Goal: Task Accomplishment & Management: Manage account settings

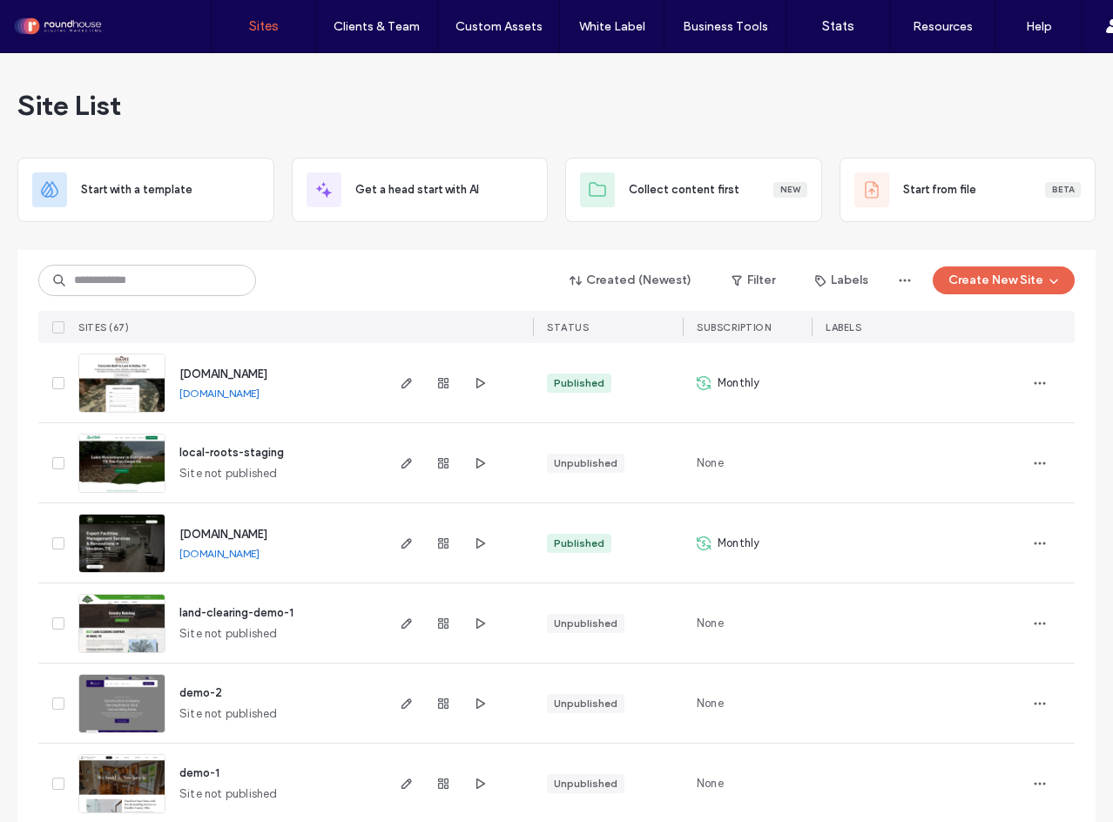
click at [259, 390] on link "[DOMAIN_NAME]" at bounding box center [219, 393] width 80 height 13
click at [396, 381] on span "button" at bounding box center [406, 383] width 21 height 21
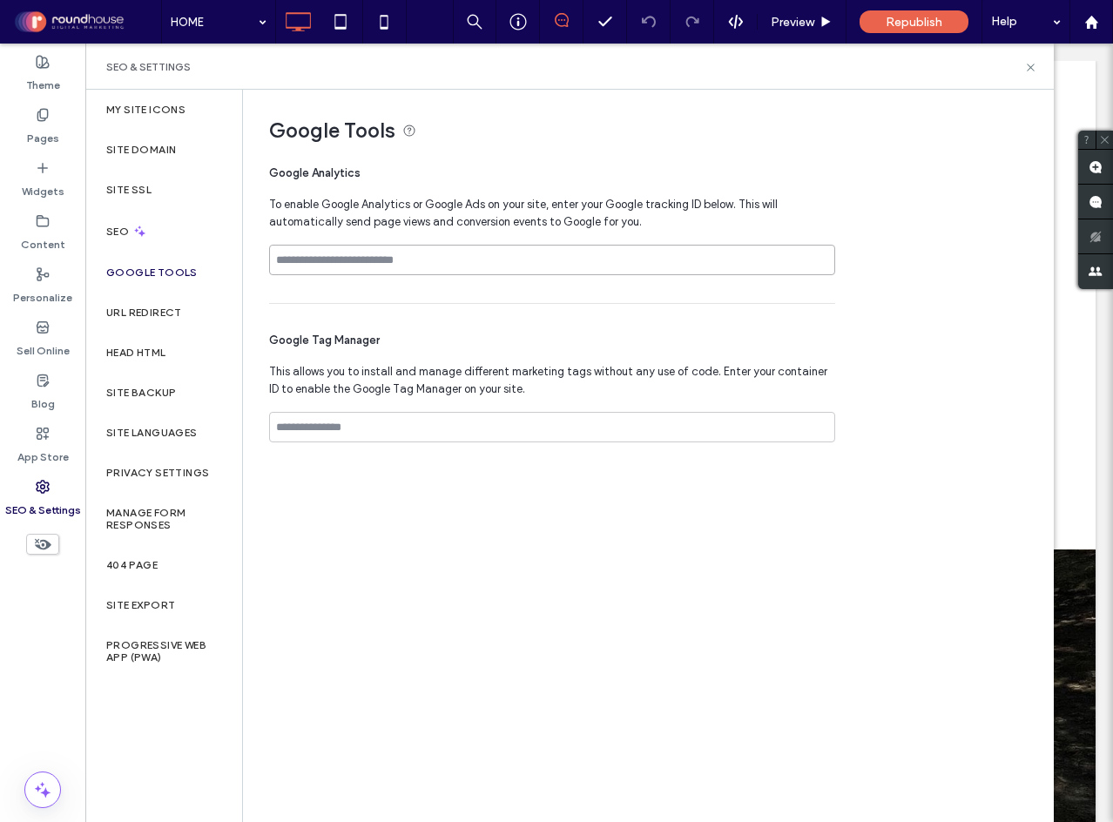
click at [361, 260] on input at bounding box center [552, 260] width 566 height 30
paste input "**********"
type input "**********"
click at [495, 555] on div "**********" at bounding box center [647, 455] width 809 height 731
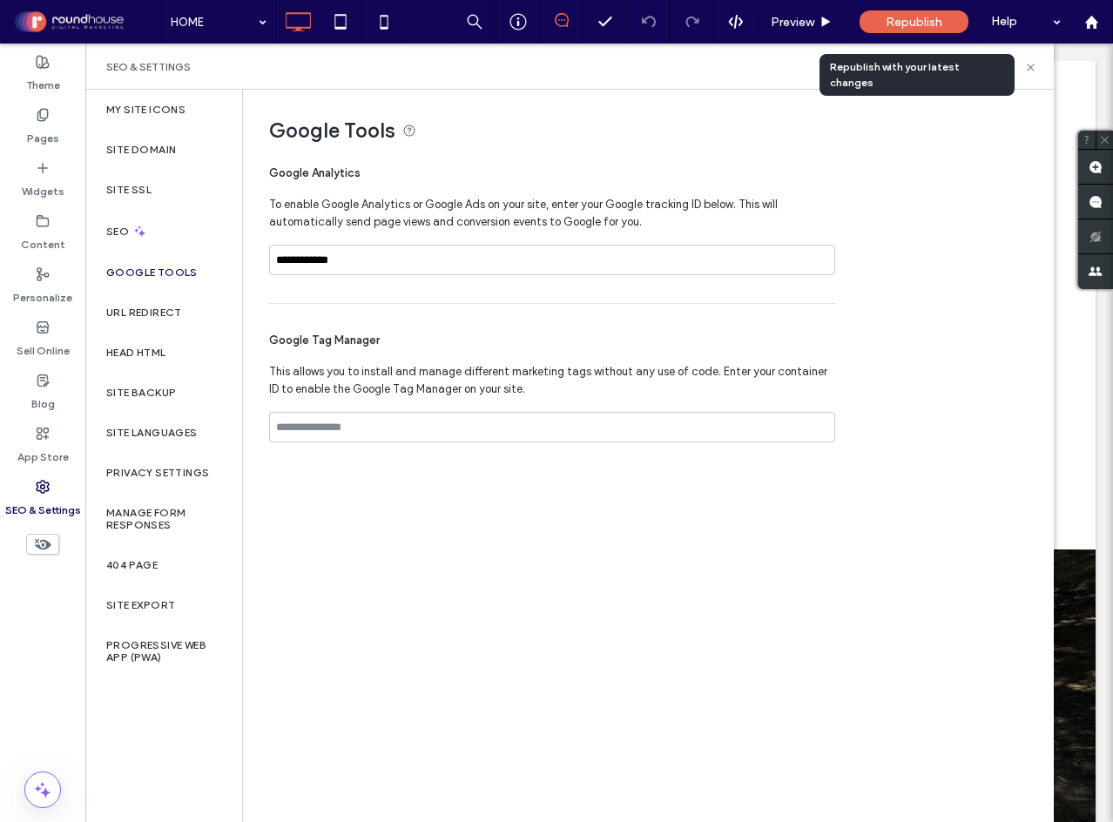
click at [900, 17] on span "Republish" at bounding box center [914, 22] width 57 height 15
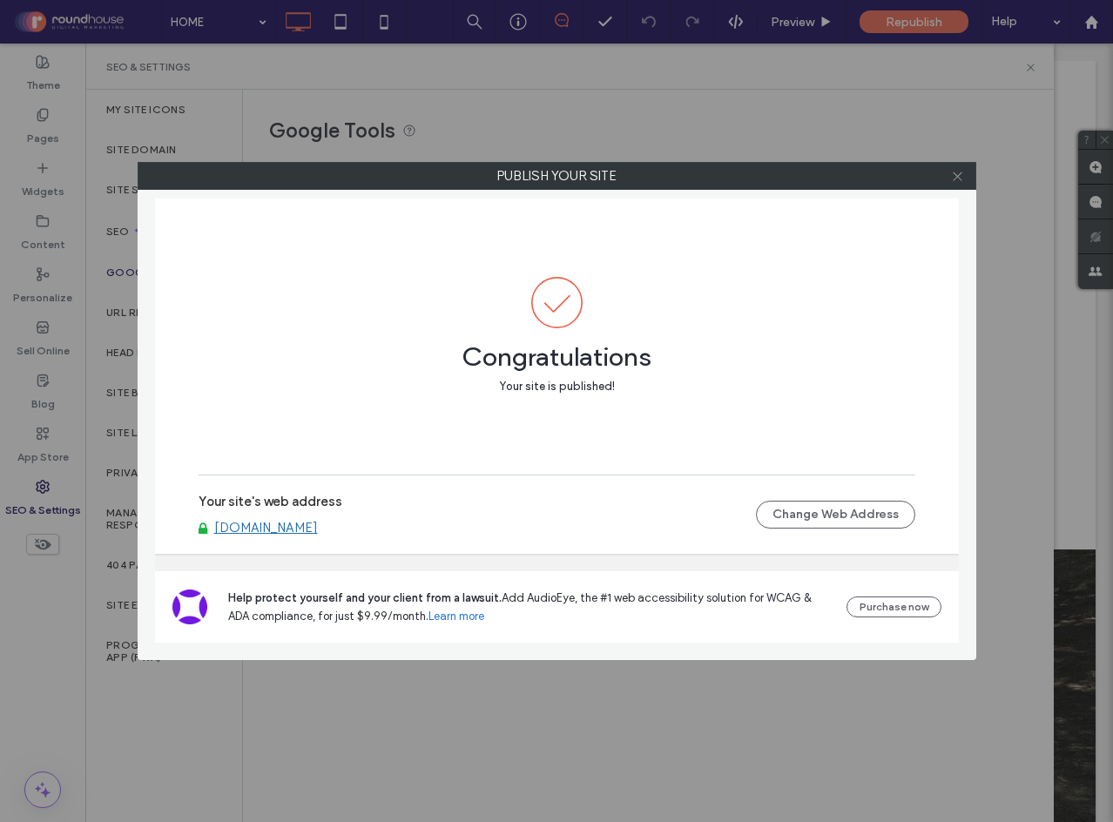
click at [956, 172] on icon at bounding box center [957, 176] width 13 height 13
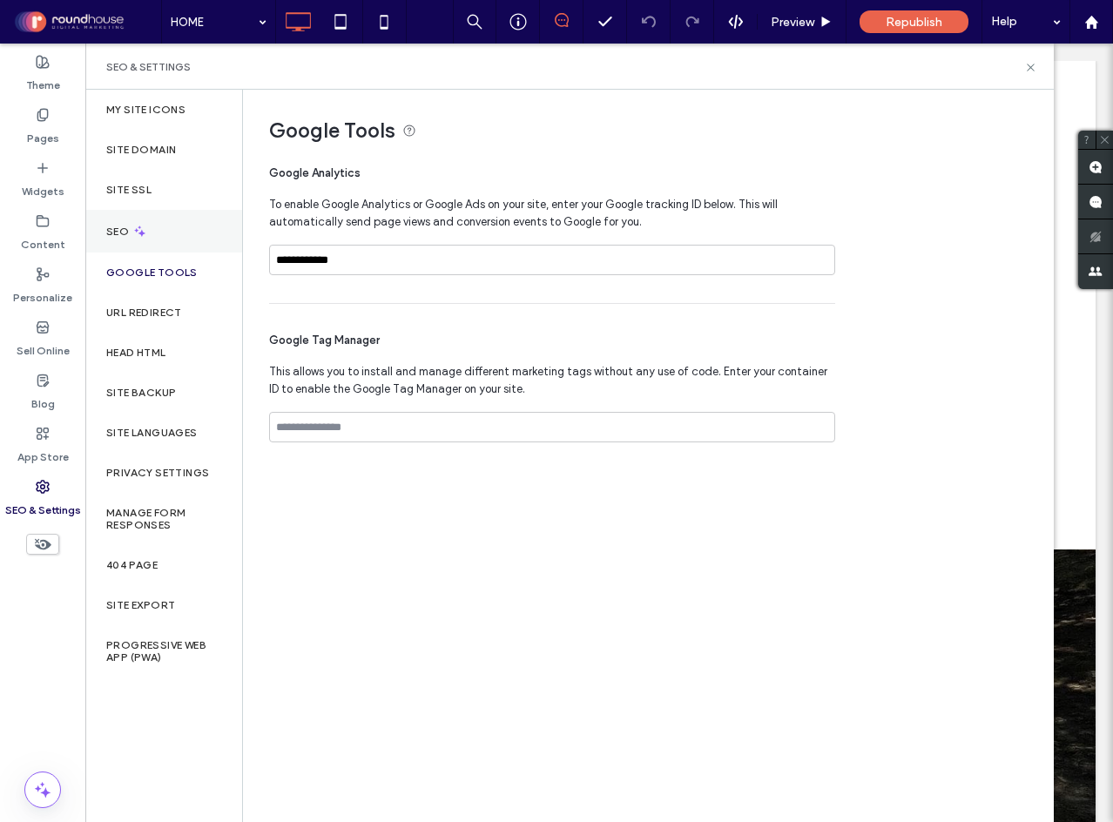
click at [156, 239] on div "SEO" at bounding box center [163, 231] width 157 height 43
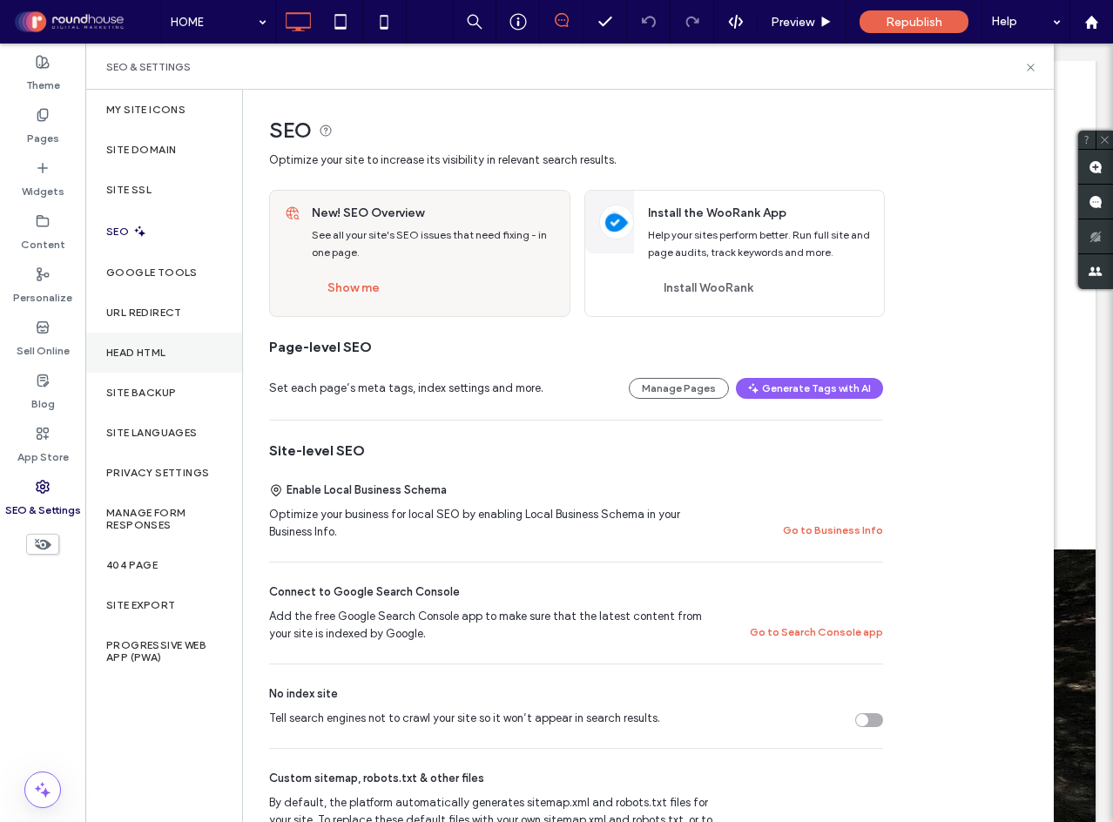
click at [155, 355] on label "Head HTML" at bounding box center [136, 353] width 60 height 12
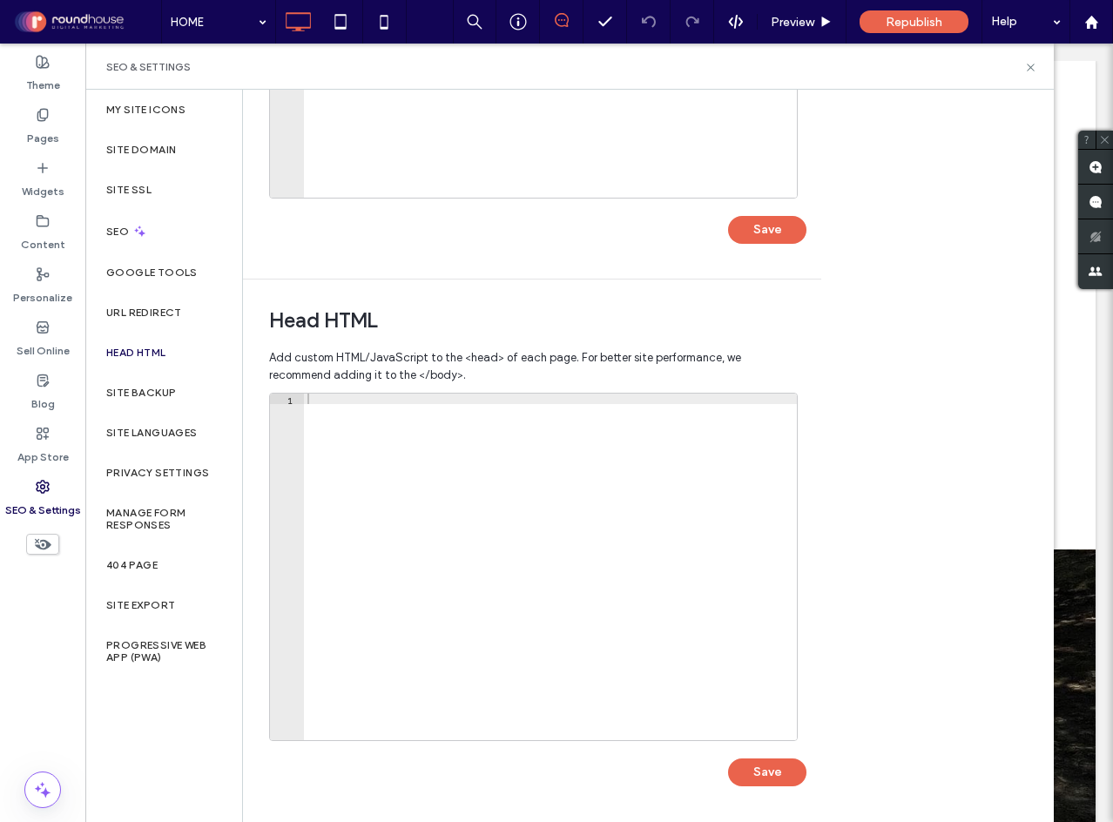
scroll to position [371, 0]
click at [392, 418] on div at bounding box center [550, 577] width 493 height 368
paste textarea "**********"
click at [764, 768] on button "Save" at bounding box center [767, 772] width 78 height 28
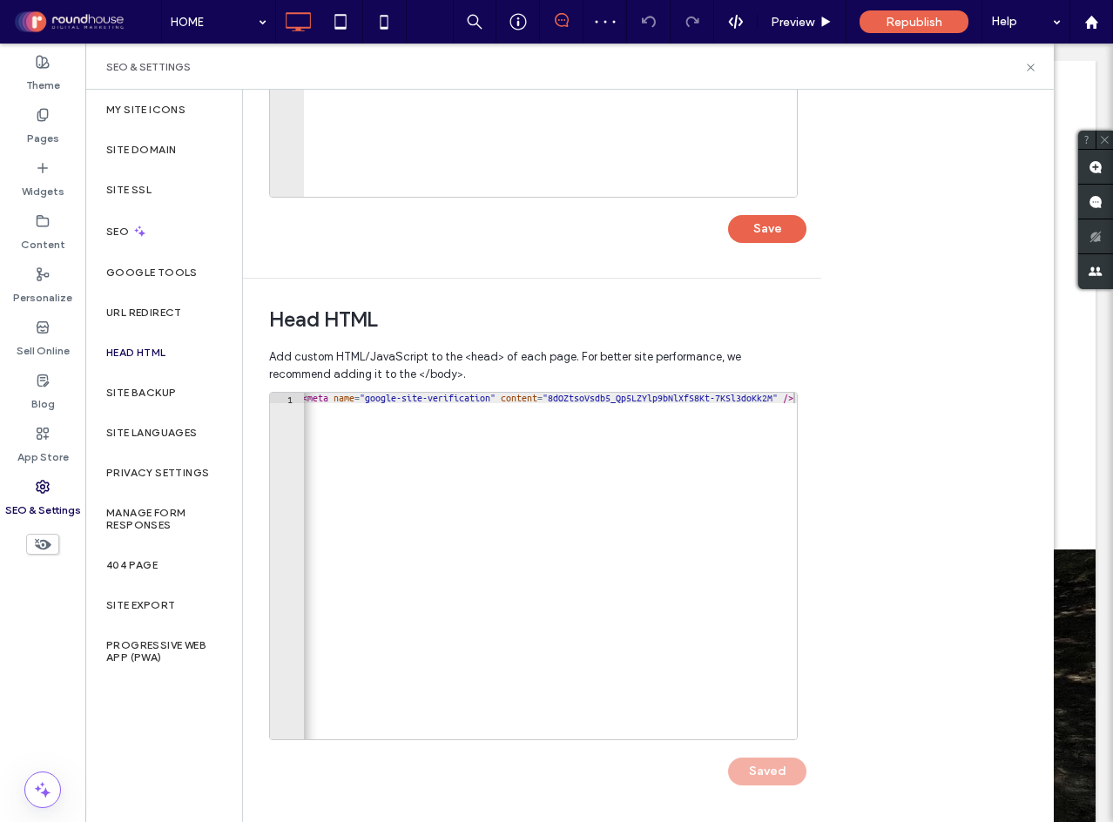
scroll to position [0, 0]
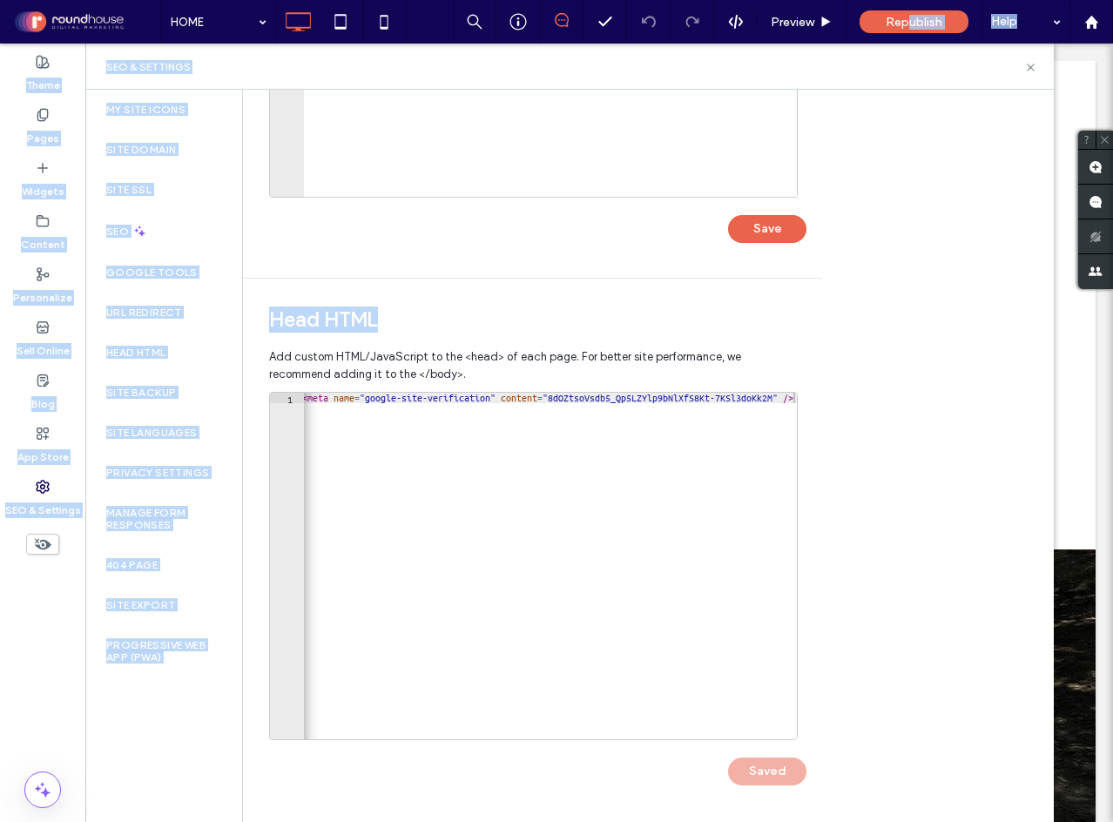
drag, startPoint x: 907, startPoint y: 24, endPoint x: 828, endPoint y: 305, distance: 291.2
click at [828, 305] on div "**********" at bounding box center [556, 411] width 1113 height 822
click at [929, 27] on span "Republish" at bounding box center [914, 22] width 57 height 15
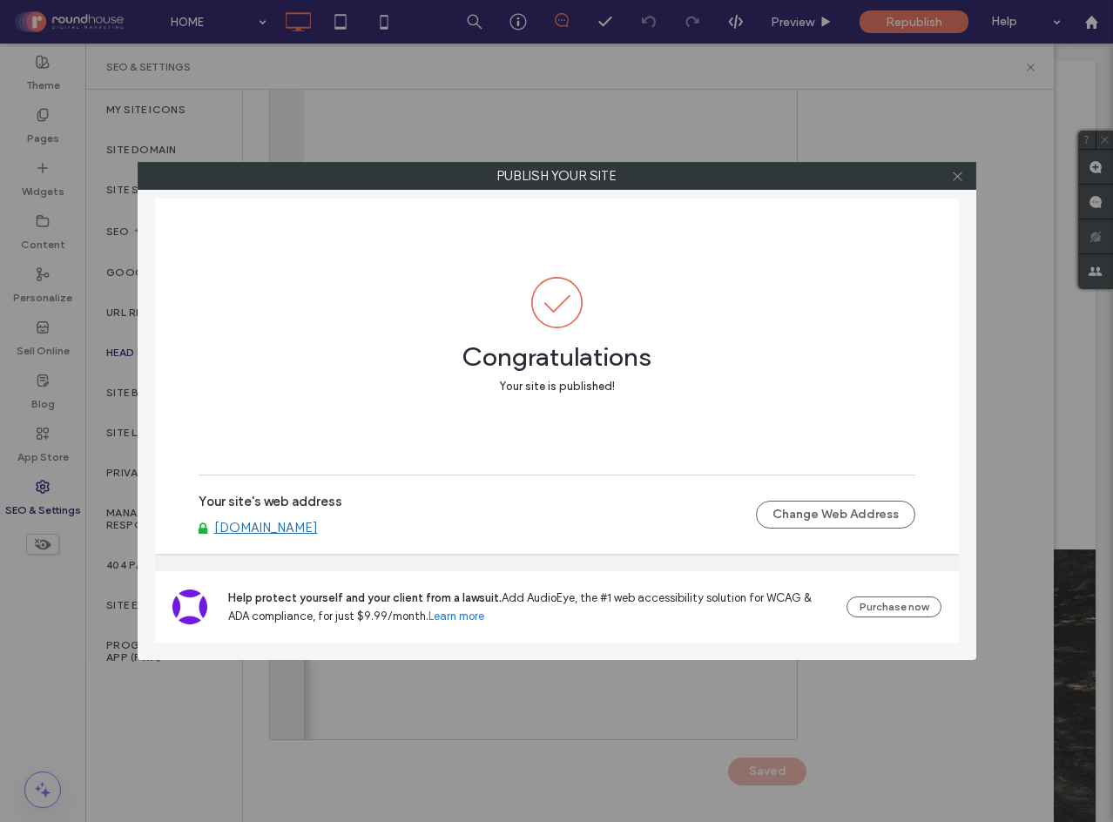
click at [962, 176] on icon at bounding box center [957, 176] width 13 height 13
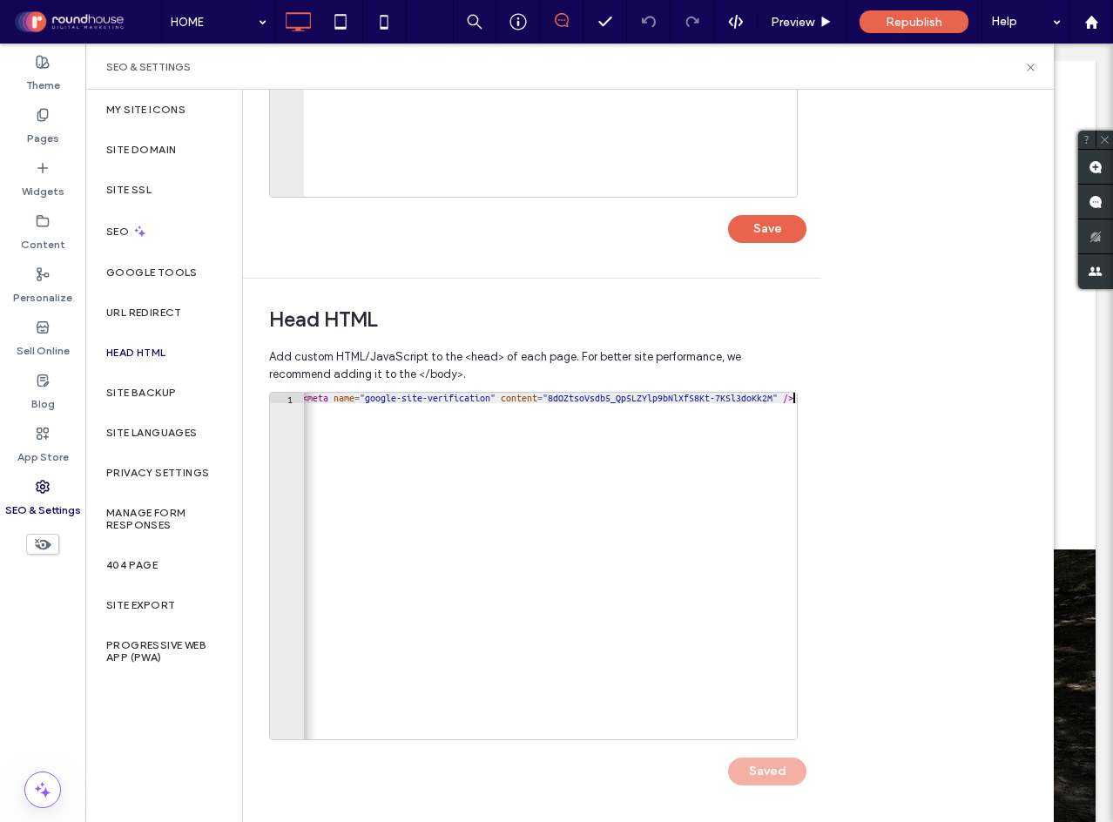
click at [691, 405] on div "< meta name = "google-site-verification" content = "8dOZtsoVsdb5_Qp5LZYlp9bNlXf…" at bounding box center [548, 570] width 498 height 354
type textarea "*"
click at [749, 769] on button "Save" at bounding box center [767, 772] width 78 height 28
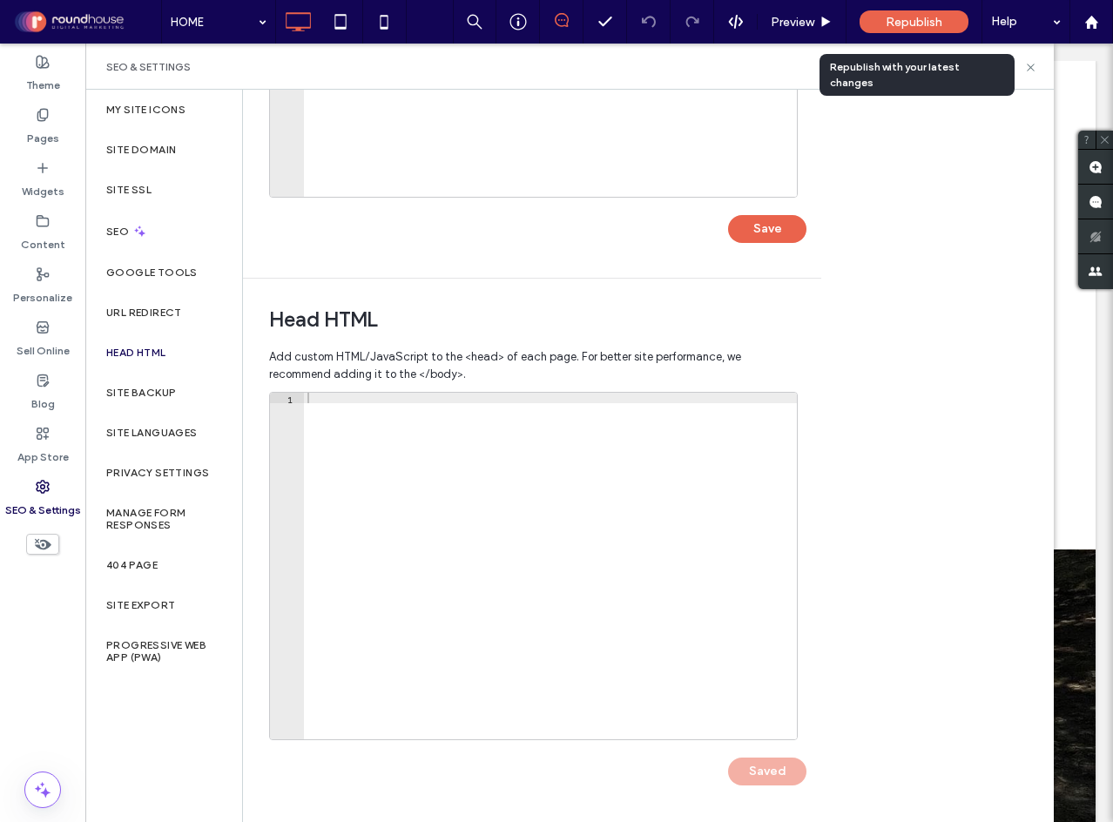
click at [894, 17] on span "Republish" at bounding box center [914, 22] width 57 height 15
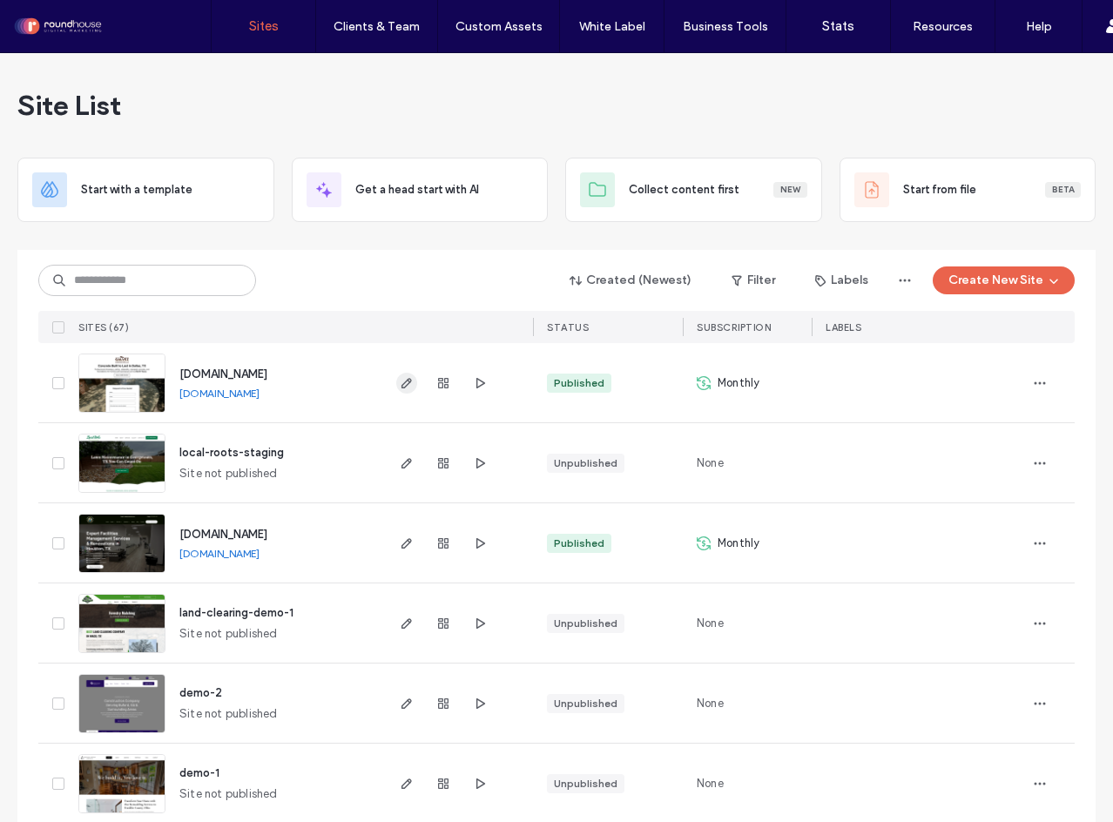
click at [407, 385] on icon "button" at bounding box center [407, 383] width 14 height 14
click at [381, 28] on label "Clients & Team" at bounding box center [377, 26] width 86 height 15
click at [379, 64] on label "Client Management" at bounding box center [380, 70] width 102 height 13
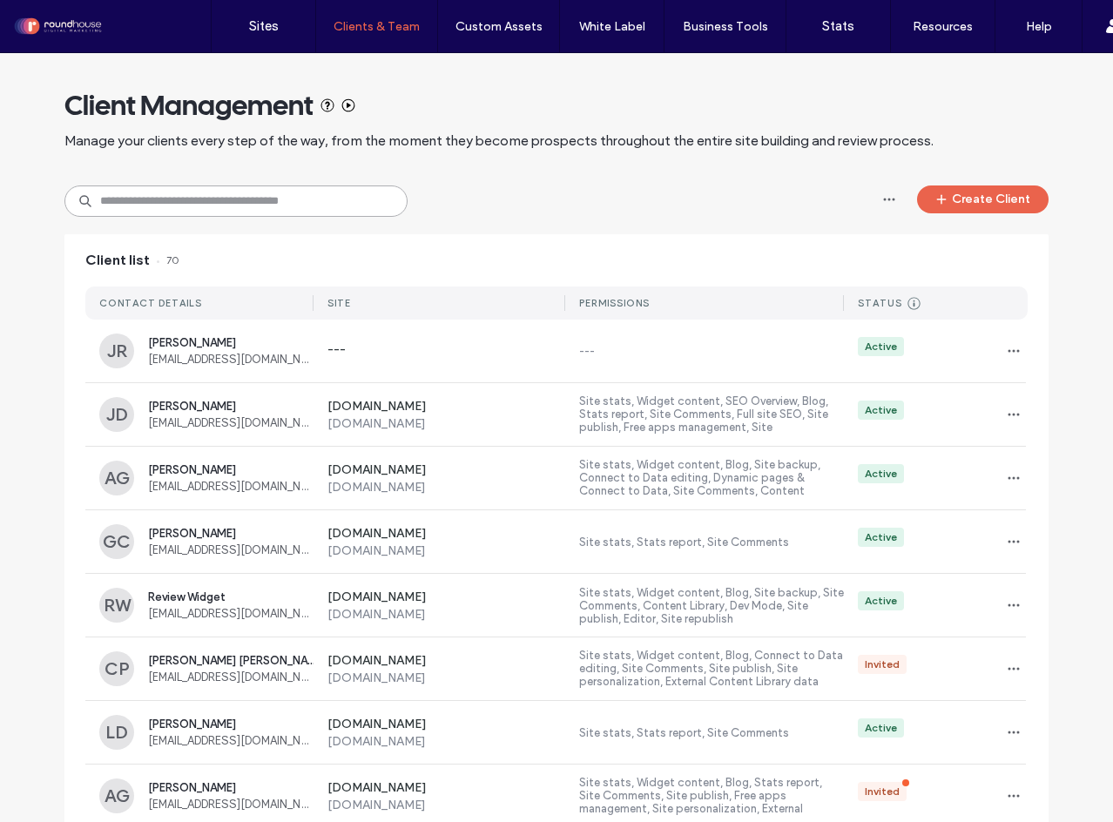
click at [194, 208] on input at bounding box center [235, 201] width 343 height 31
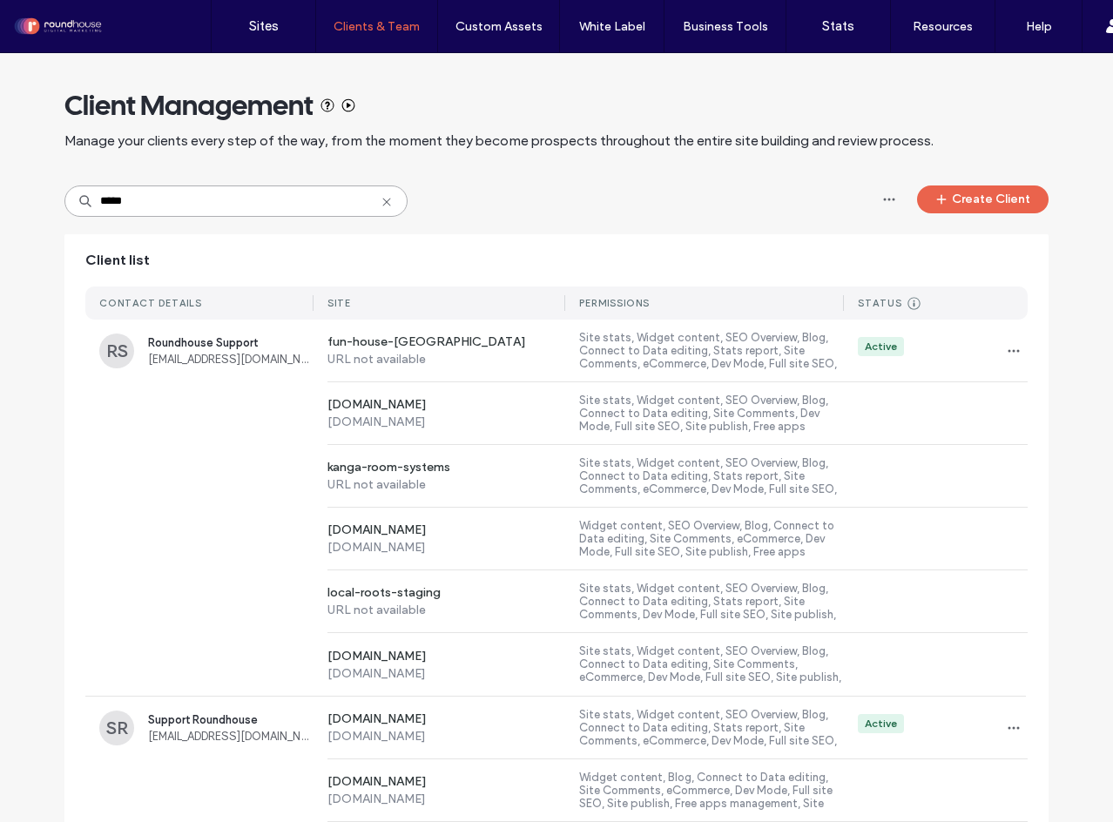
type input "*****"
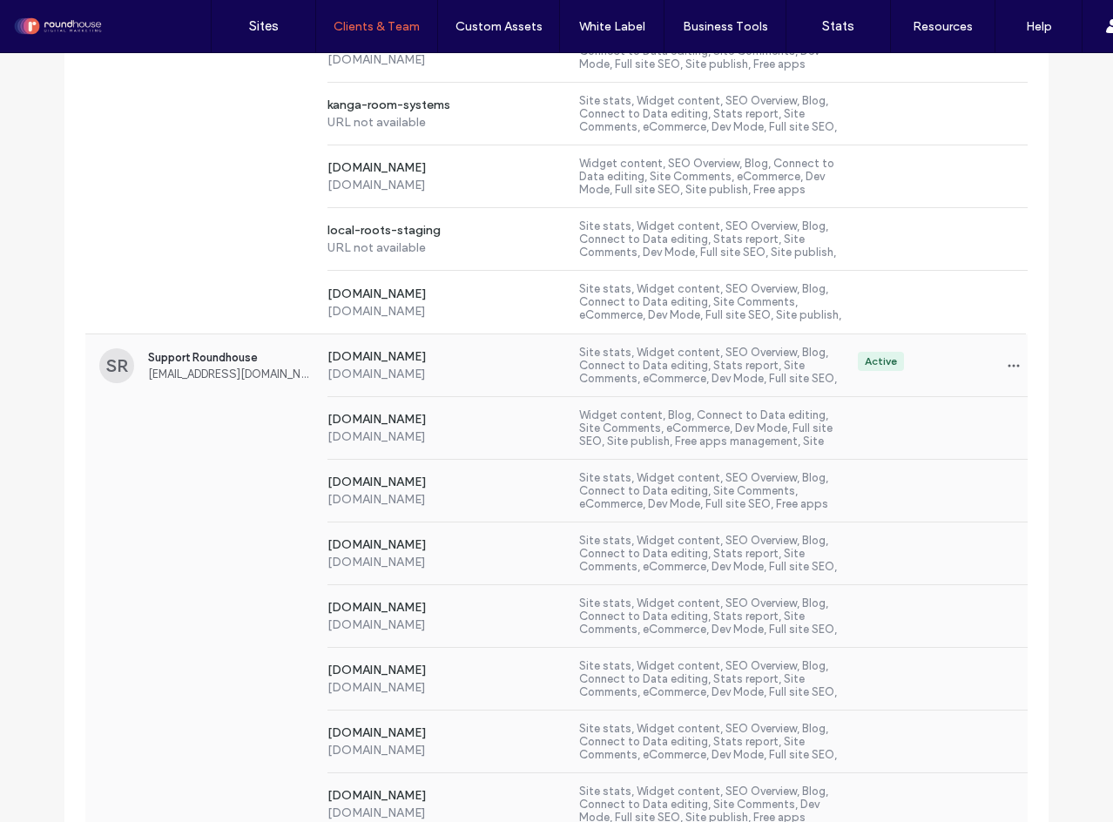
scroll to position [348, 0]
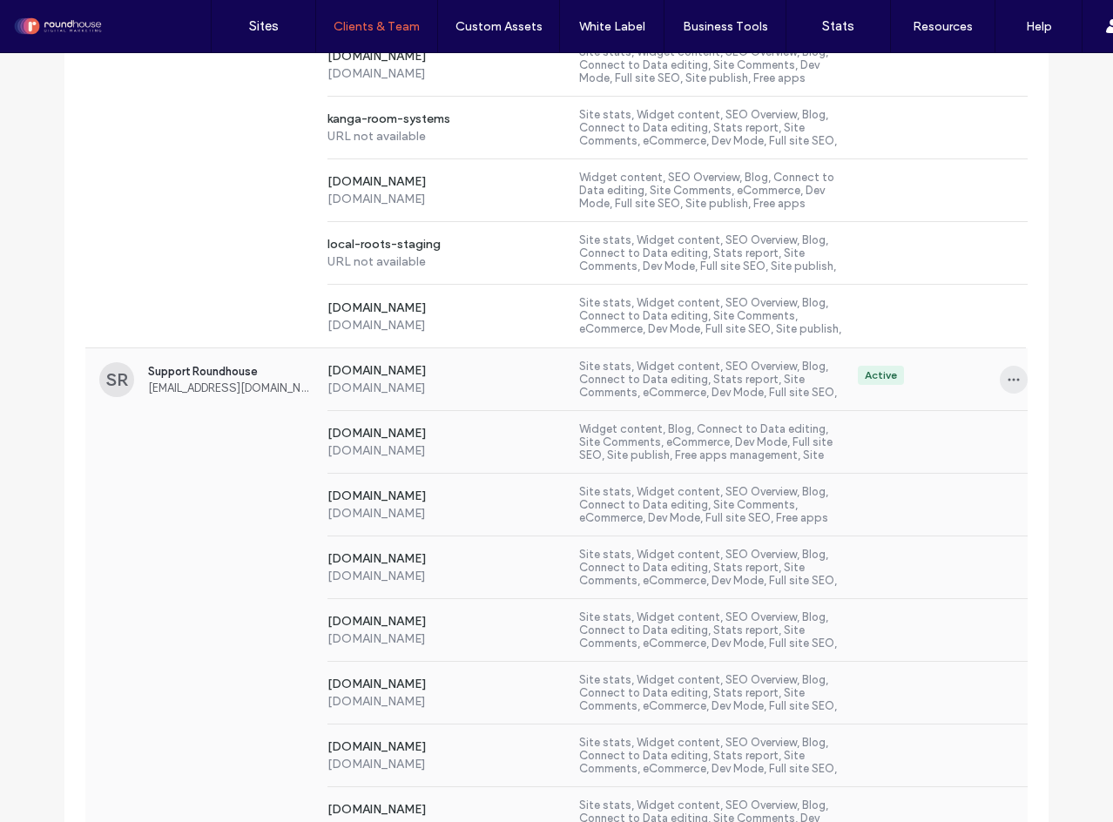
click at [1009, 380] on icon "button" at bounding box center [1014, 380] width 14 height 14
click at [955, 419] on span "Sites & Permissions" at bounding box center [950, 424] width 98 height 17
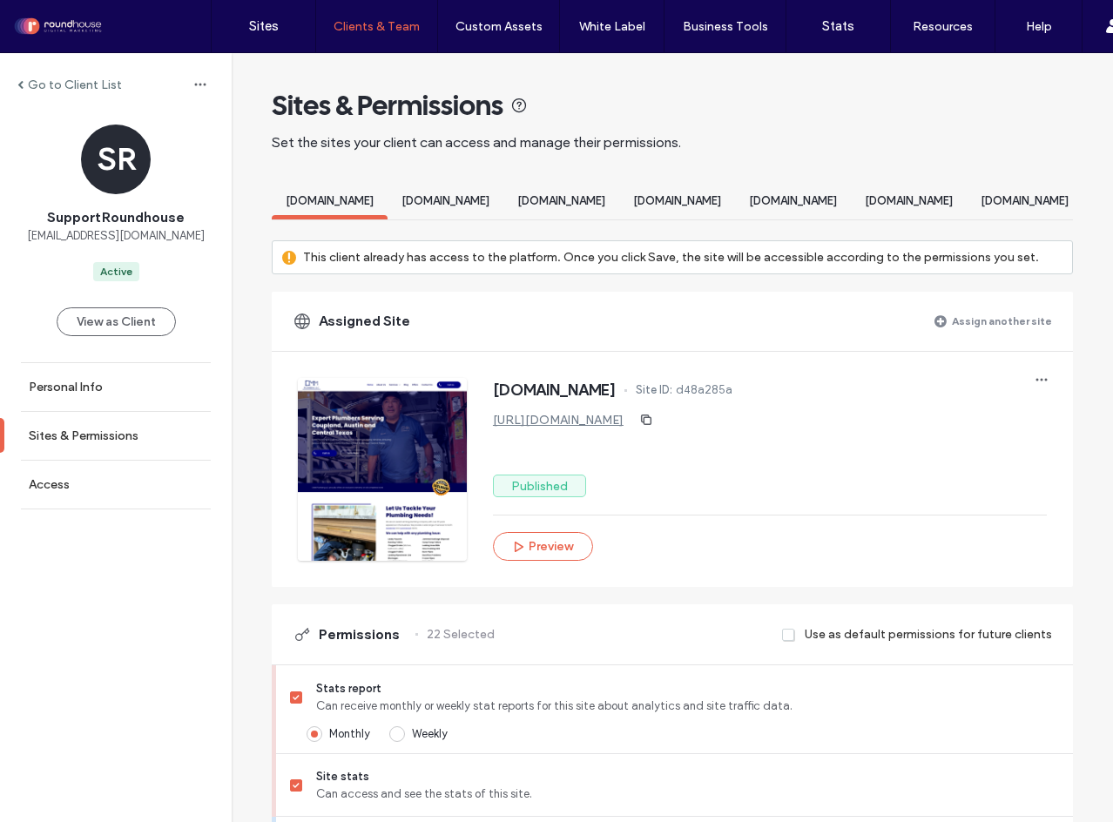
click at [945, 328] on span at bounding box center [940, 321] width 12 height 14
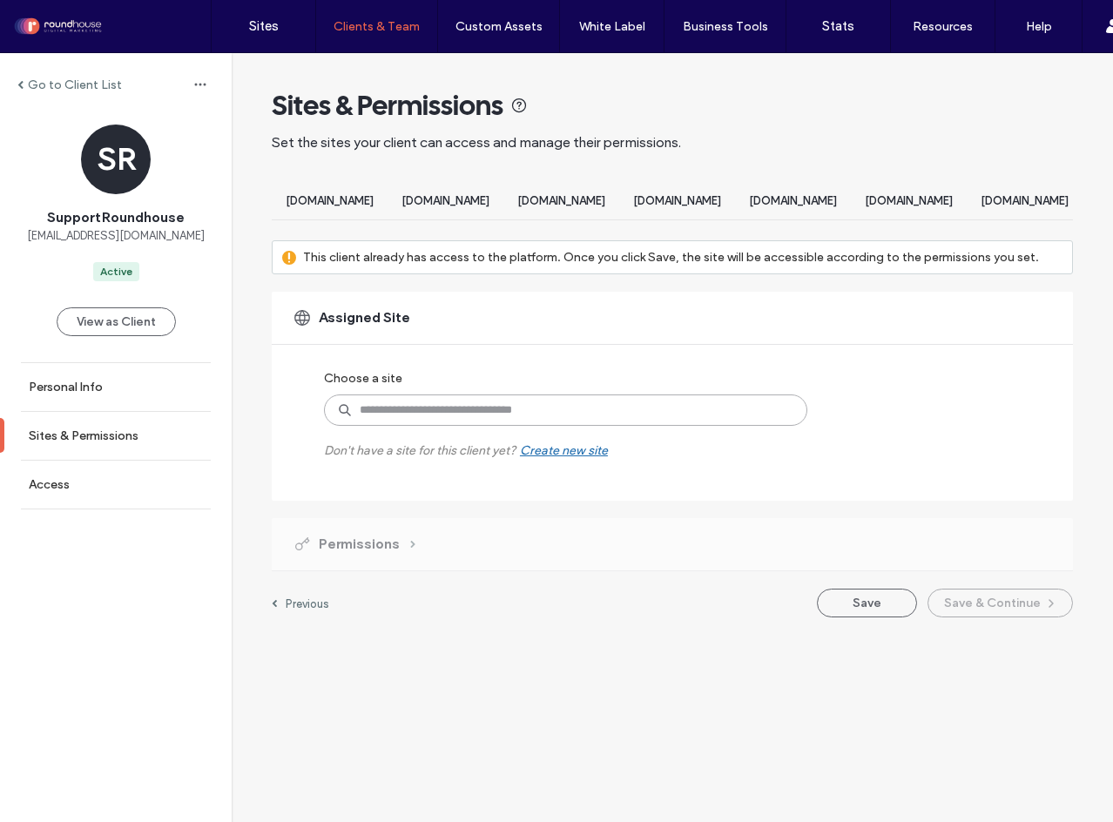
click at [499, 422] on input at bounding box center [565, 410] width 483 height 31
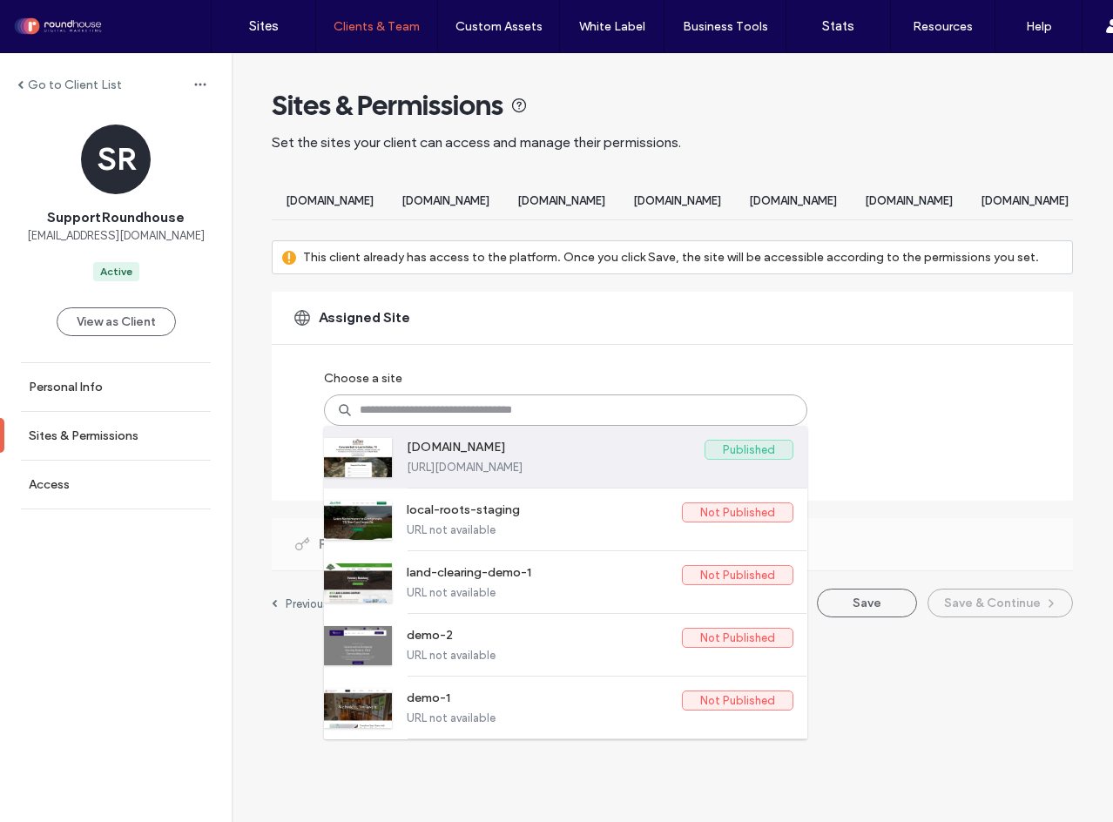
click at [498, 461] on label "[DOMAIN_NAME]" at bounding box center [556, 450] width 298 height 21
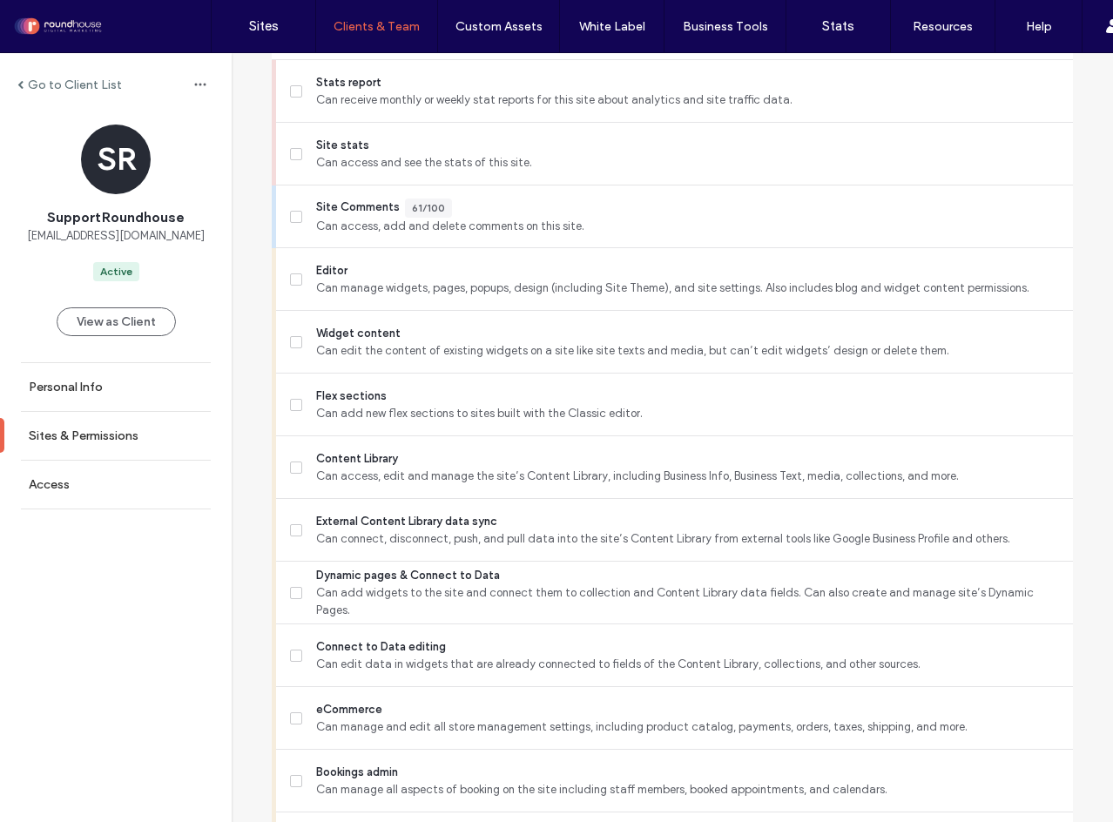
scroll to position [610, 0]
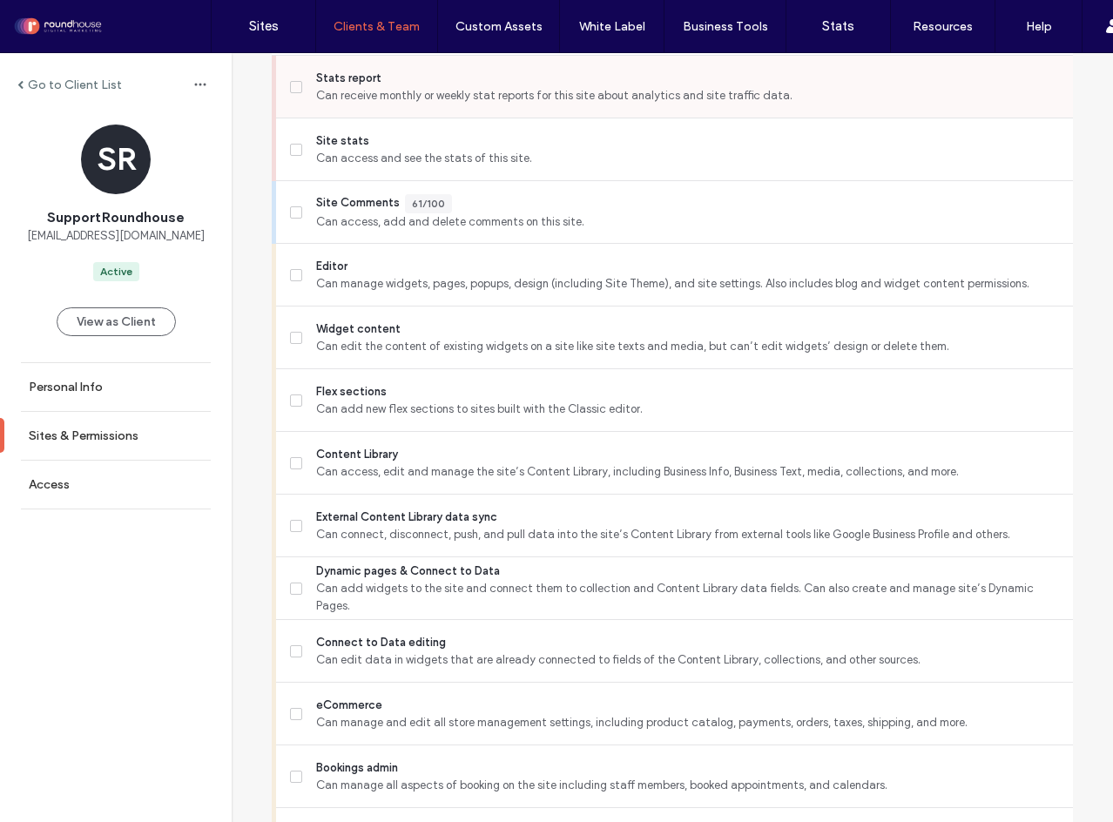
click at [296, 105] on label "Stats report Can receive monthly or weekly stat reports for this site about ana…" at bounding box center [674, 87] width 769 height 35
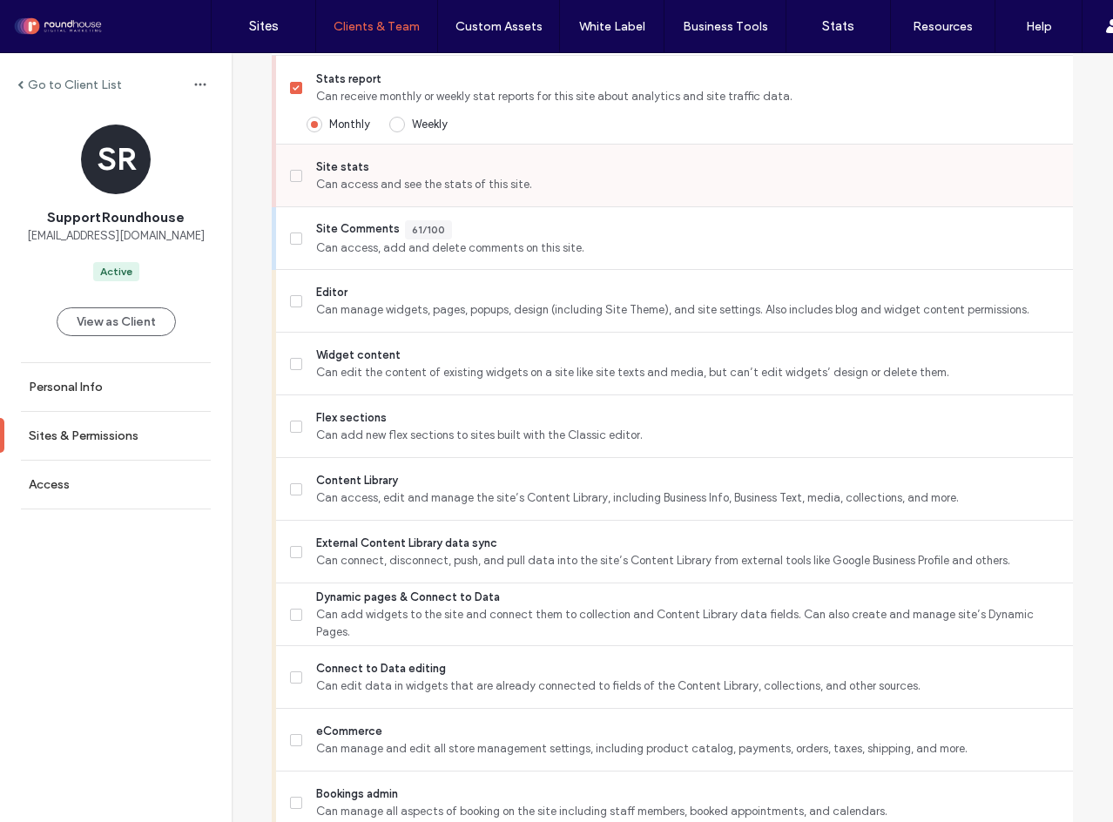
click at [292, 182] on span at bounding box center [296, 176] width 12 height 12
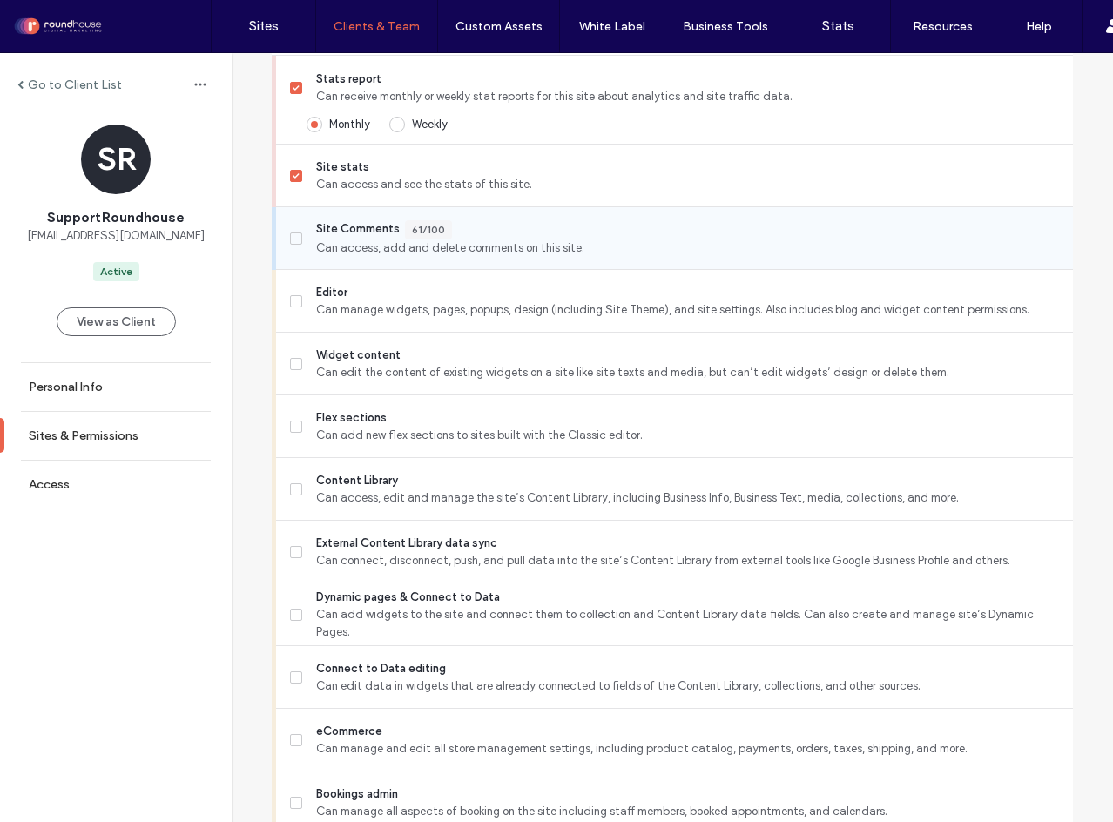
click at [295, 245] on span at bounding box center [296, 239] width 12 height 12
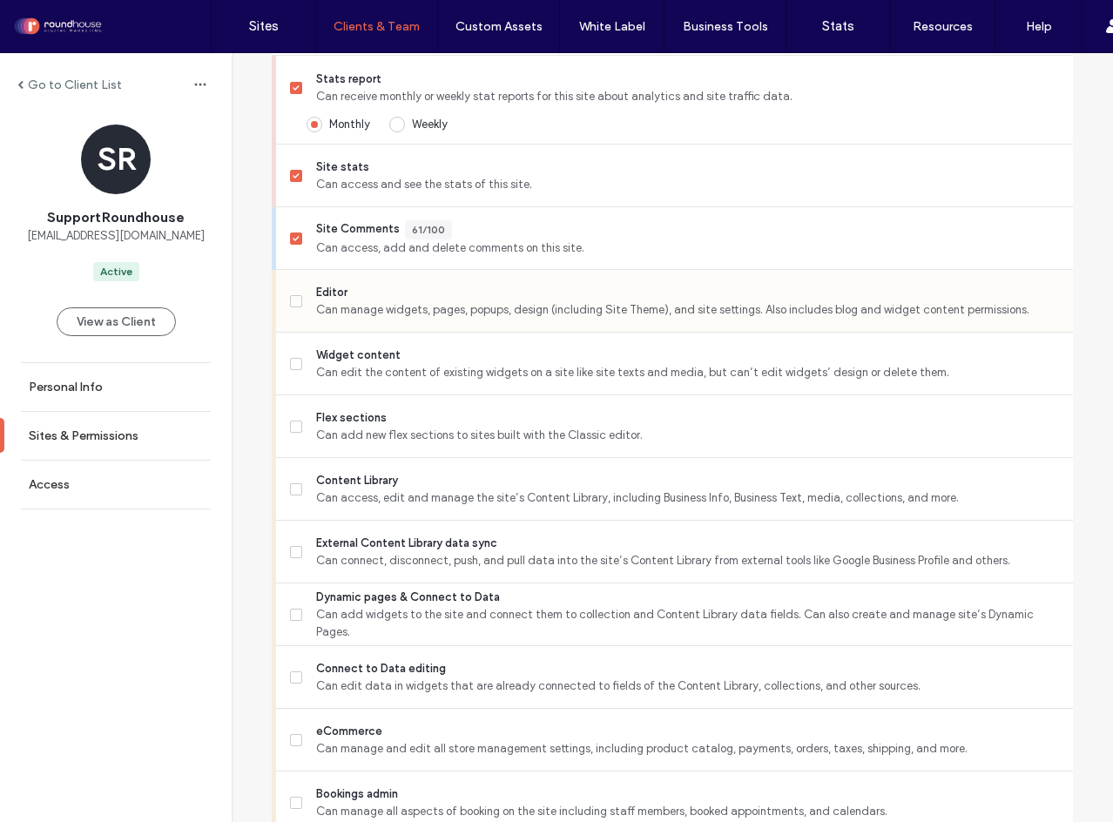
click at [293, 319] on label "Editor Can manage widgets, pages, popups, design (including Site Theme), and si…" at bounding box center [674, 301] width 769 height 35
click at [293, 433] on span at bounding box center [296, 427] width 12 height 12
drag, startPoint x: 291, startPoint y: 503, endPoint x: 287, endPoint y: 538, distance: 35.9
click at [293, 492] on icon at bounding box center [296, 489] width 7 height 5
click at [290, 558] on span at bounding box center [296, 552] width 12 height 12
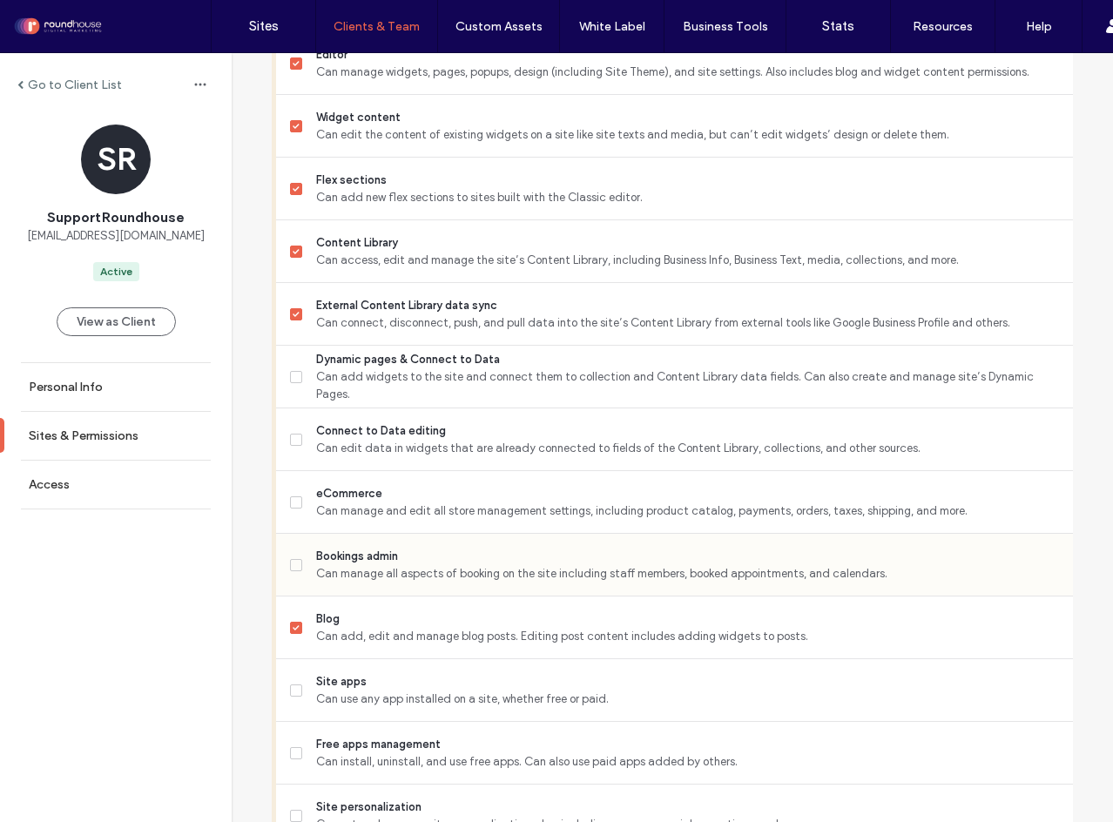
scroll to position [871, 0]
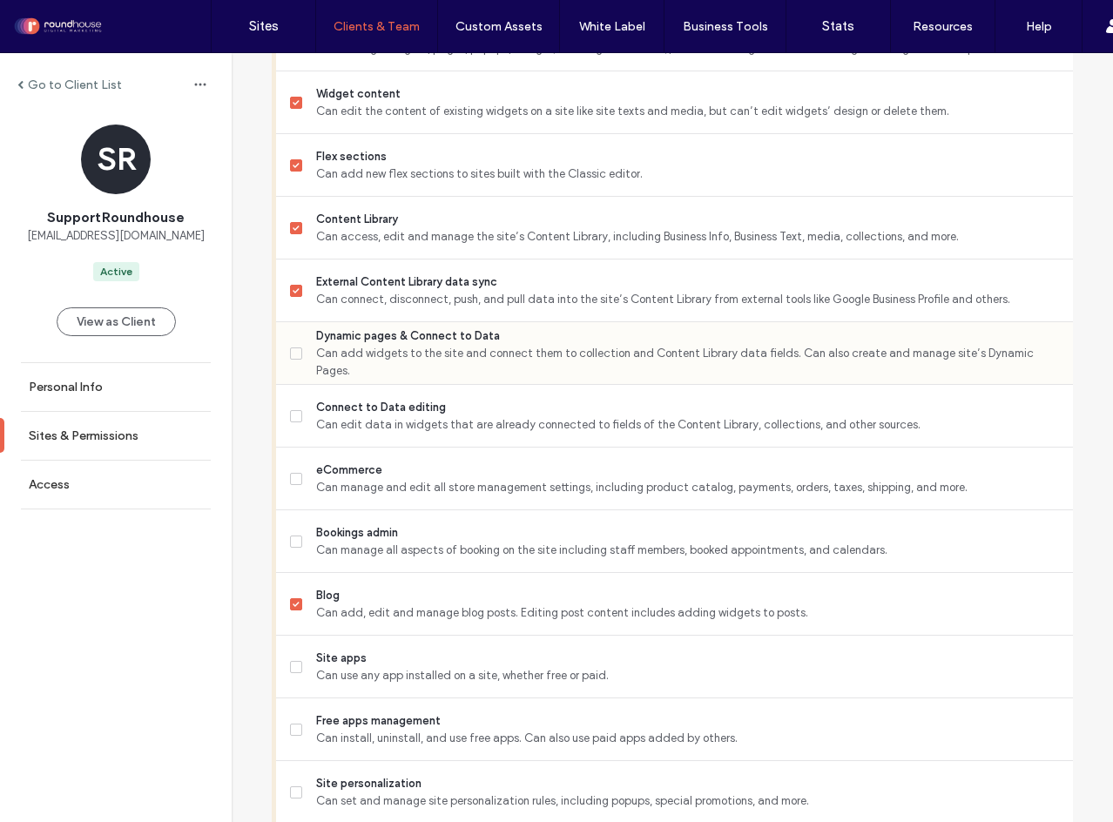
click at [293, 356] on icon at bounding box center [296, 353] width 7 height 5
click at [290, 496] on label "eCommerce Can manage and edit all store management settings, including product …" at bounding box center [674, 479] width 769 height 35
click at [290, 559] on label "Bookings admin Can manage all aspects of booking on the site including staff me…" at bounding box center [674, 541] width 769 height 35
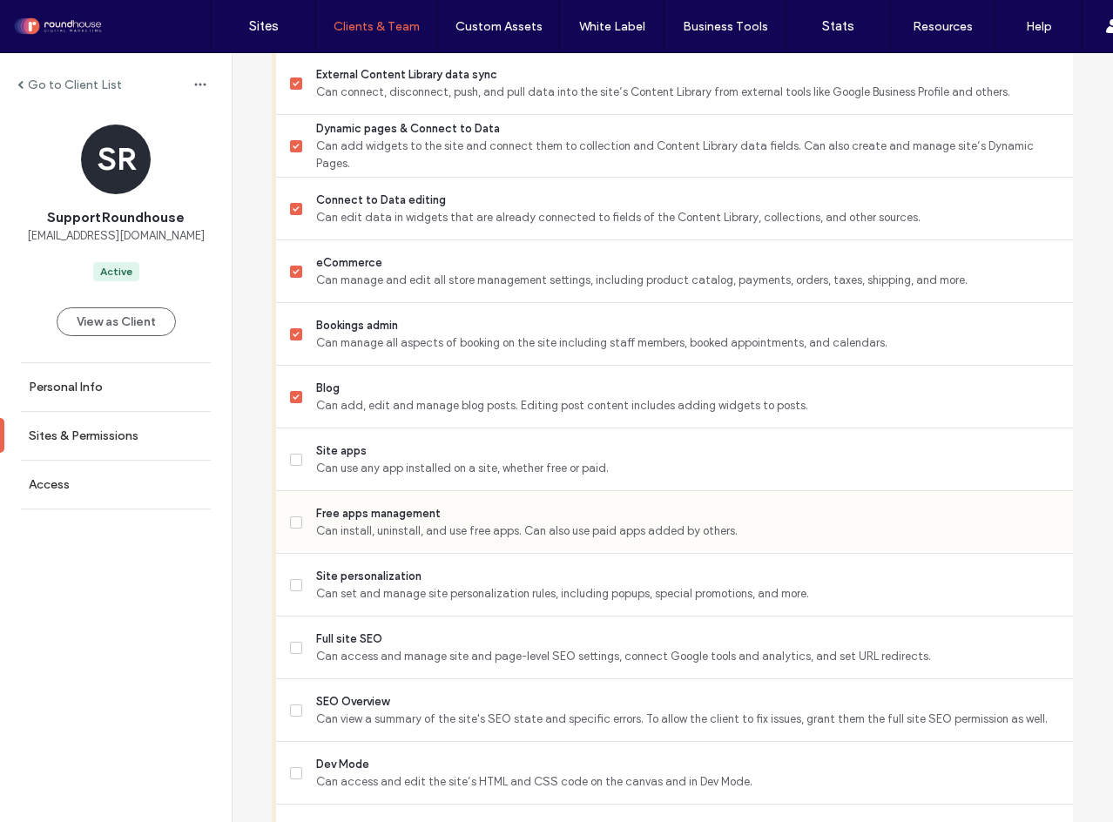
scroll to position [1132, 0]
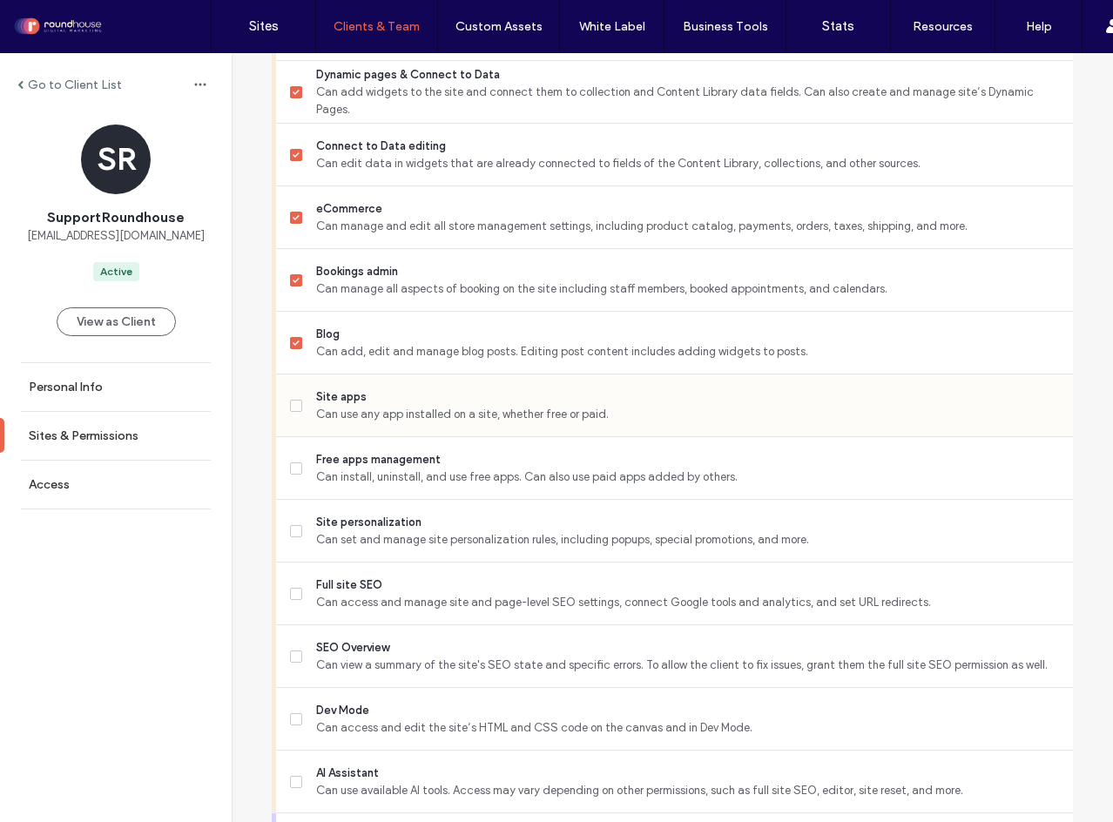
click at [290, 410] on label "Site apps Can use any app installed on a site, whether free or paid." at bounding box center [674, 405] width 769 height 35
click at [290, 475] on span at bounding box center [296, 468] width 12 height 12
click at [290, 536] on label "Site personalization Can set and manage site personalization rules, including p…" at bounding box center [674, 531] width 769 height 35
click at [290, 593] on label "Full site SEO Can access and manage site and page-level SEO settings, connect G…" at bounding box center [674, 594] width 769 height 35
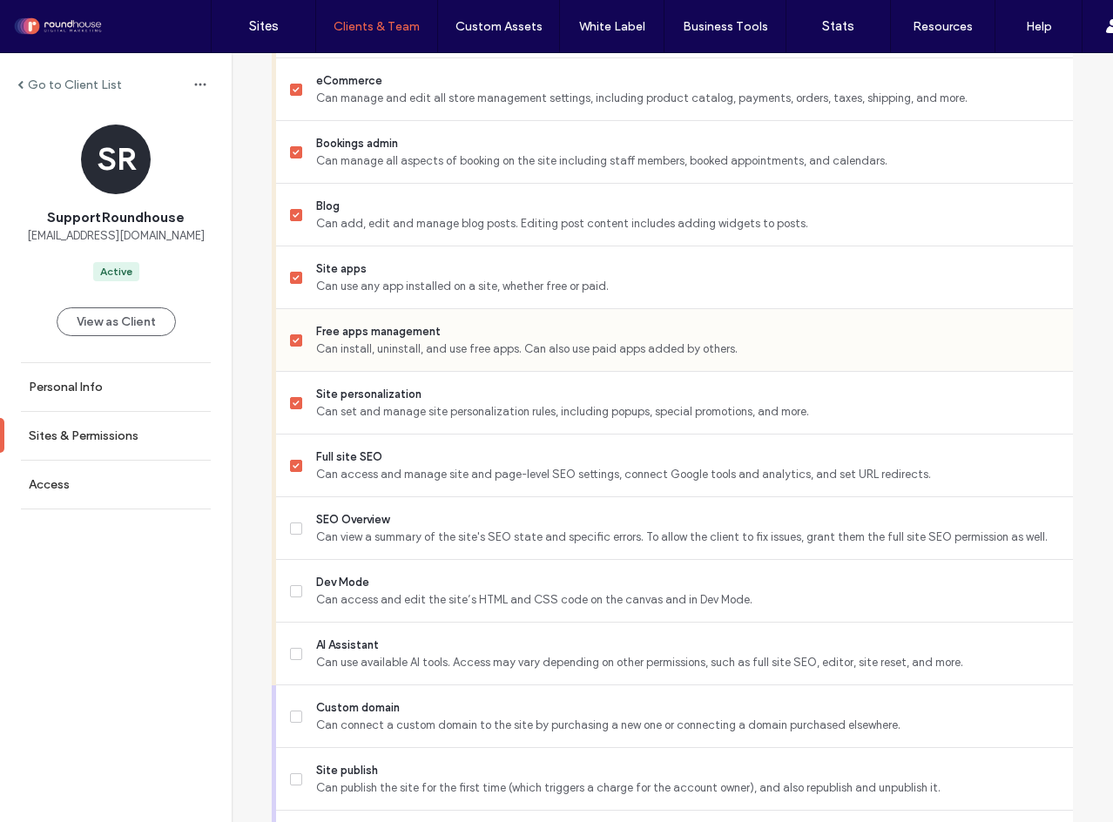
scroll to position [1481, 0]
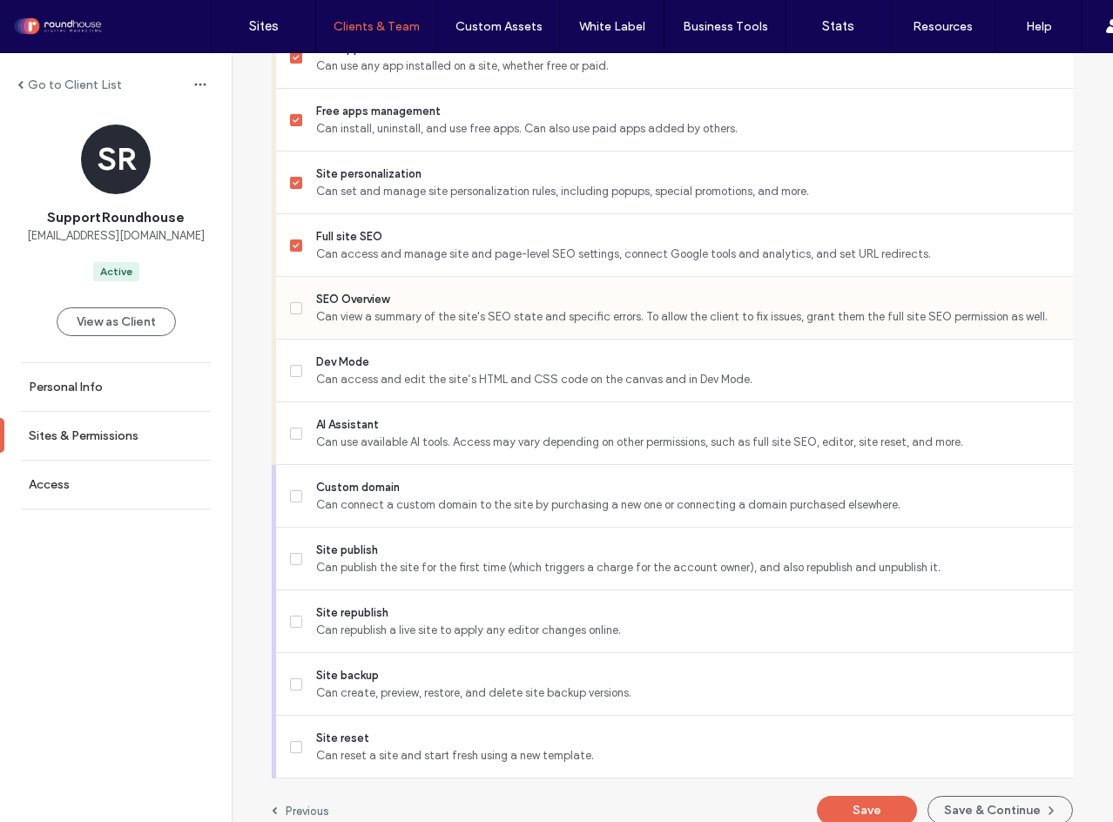
click at [295, 314] on span at bounding box center [296, 308] width 12 height 12
click at [292, 388] on label "Dev Mode Can access and edit the site’s HTML and CSS code on the canvas and in …" at bounding box center [674, 371] width 769 height 35
click at [293, 451] on label "AI Assistant Can use available AI tools. Access may vary depending on other per…" at bounding box center [674, 433] width 769 height 35
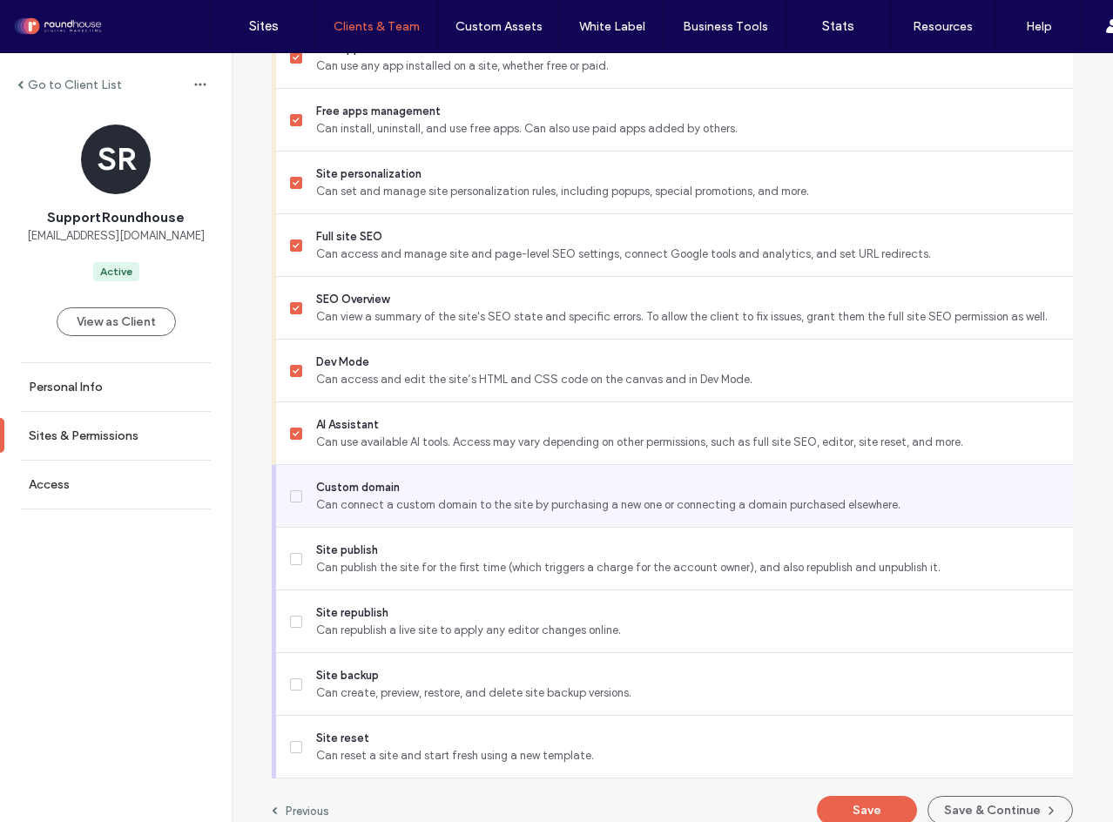
click at [294, 514] on label "Custom domain Can connect a custom domain to the site by purchasing a new one o…" at bounding box center [674, 496] width 769 height 35
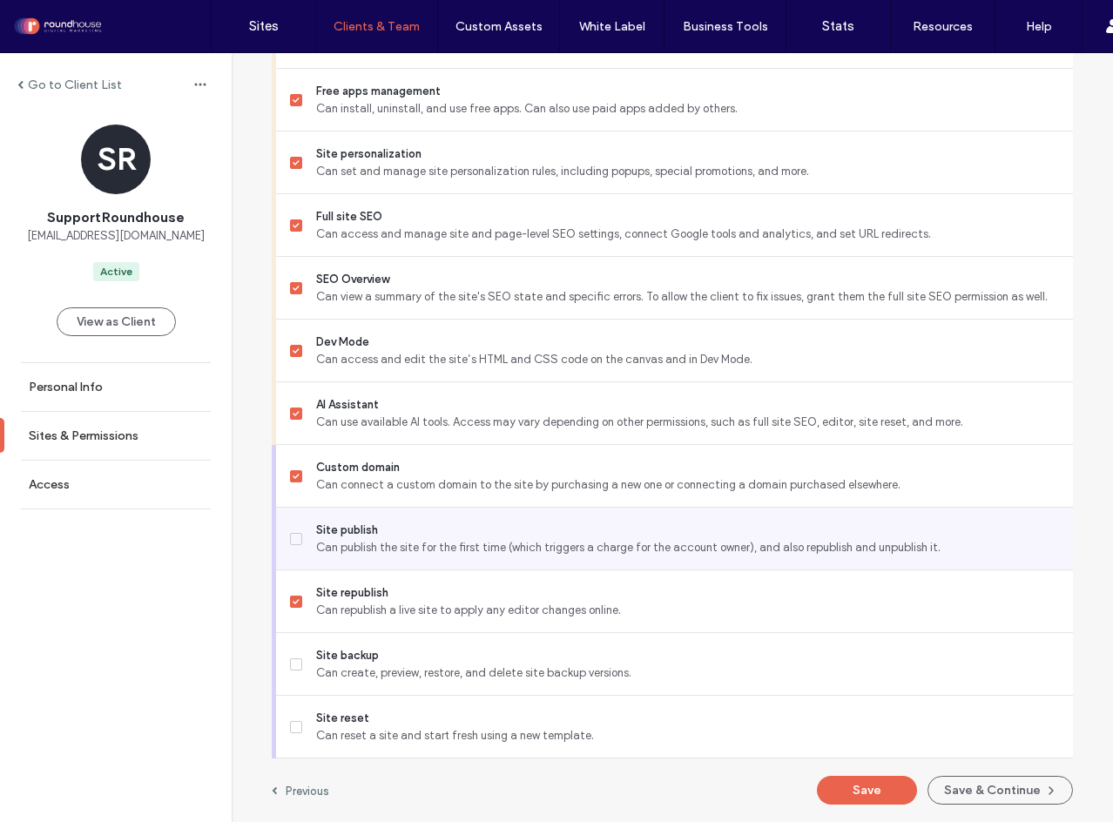
scroll to position [1516, 0]
click at [290, 531] on label "Site publish Can publish the site for the first time (which triggers a charge f…" at bounding box center [674, 539] width 769 height 35
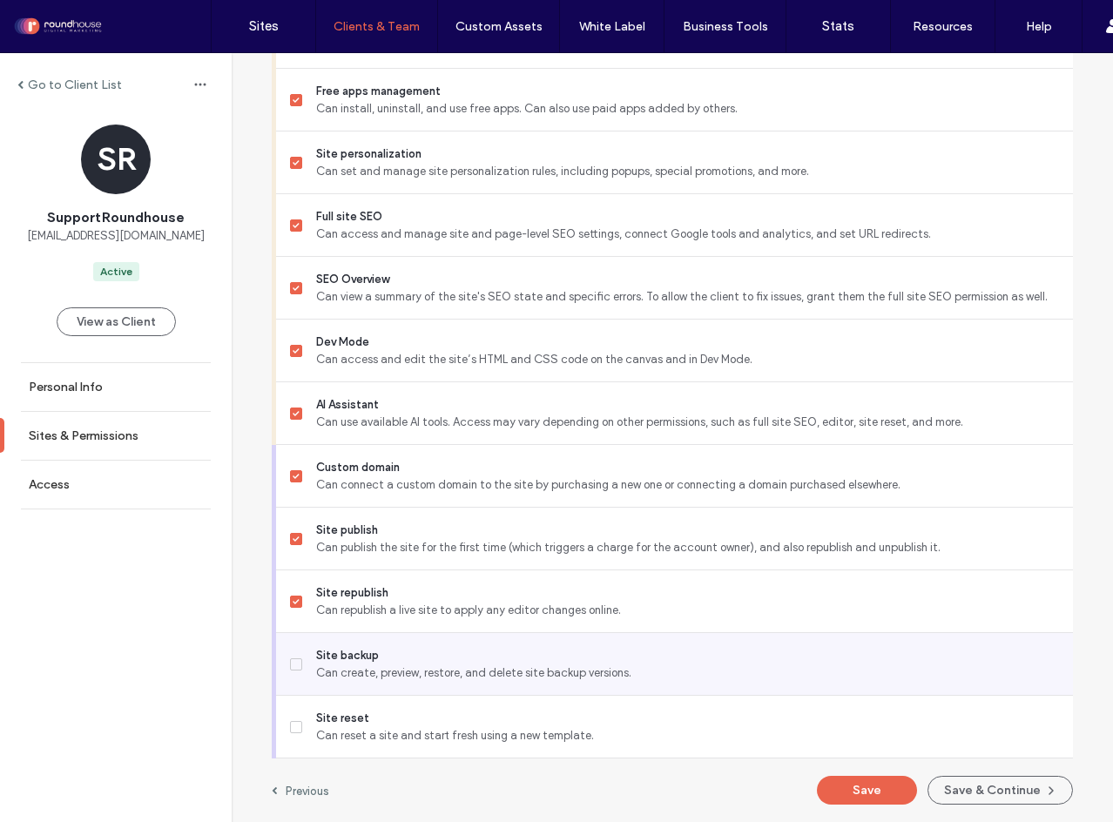
click at [293, 660] on span at bounding box center [296, 664] width 12 height 12
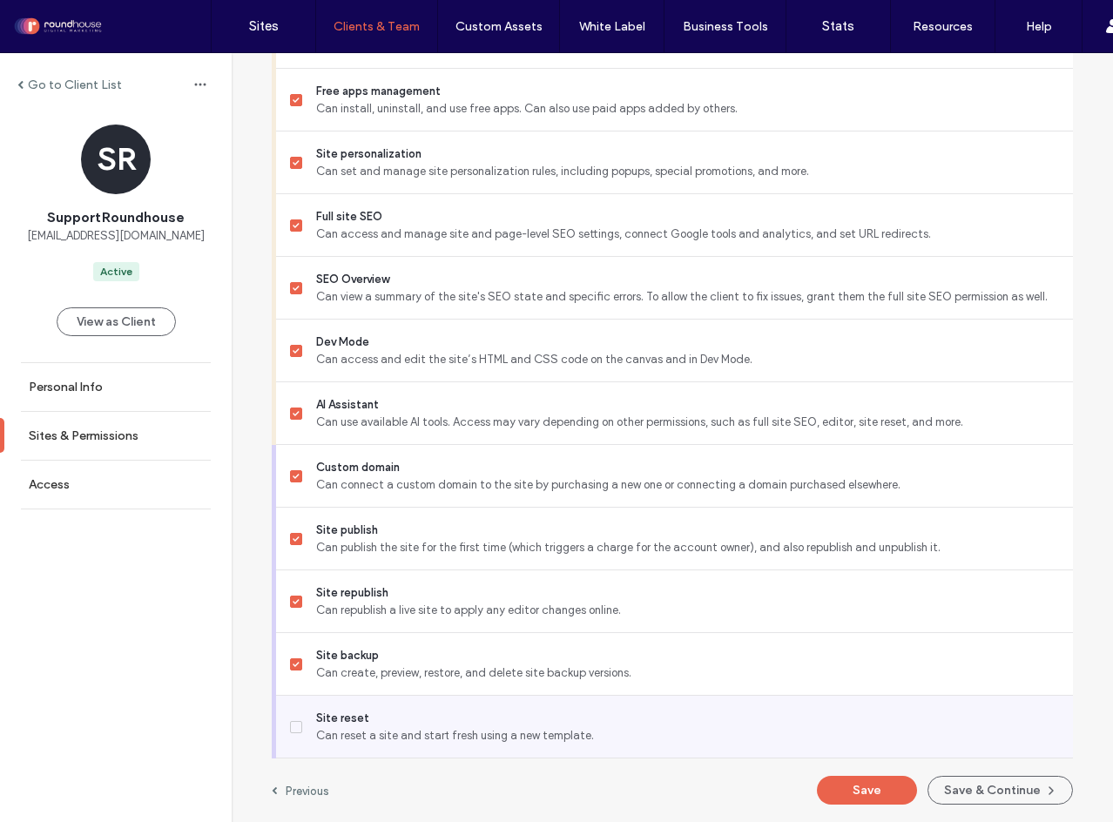
click at [293, 725] on icon at bounding box center [296, 727] width 7 height 5
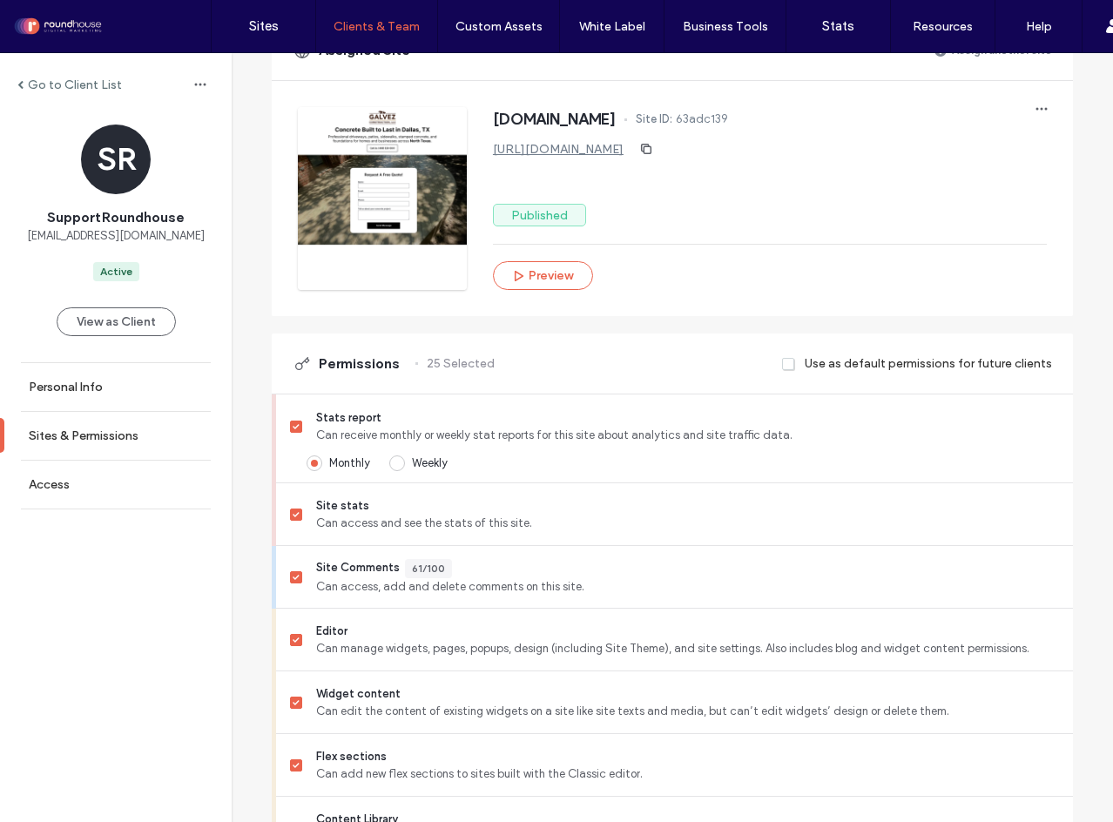
scroll to position [210, 0]
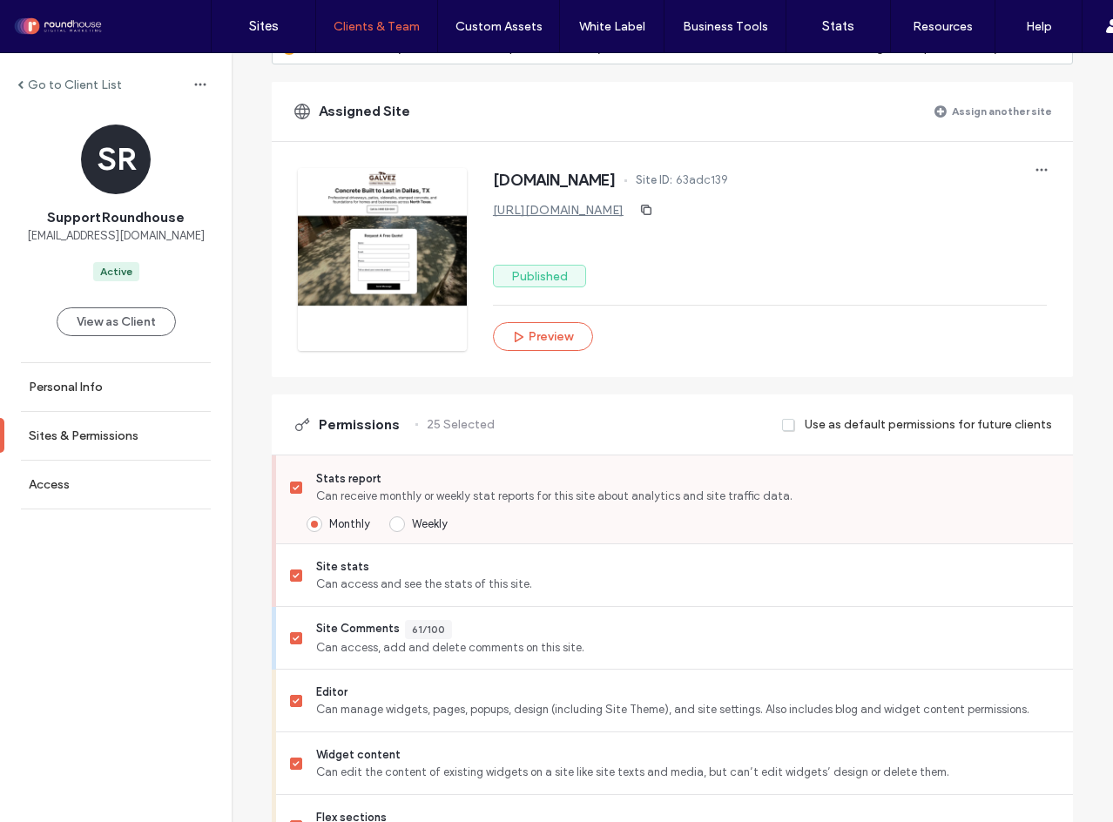
click at [291, 494] on span at bounding box center [296, 488] width 12 height 12
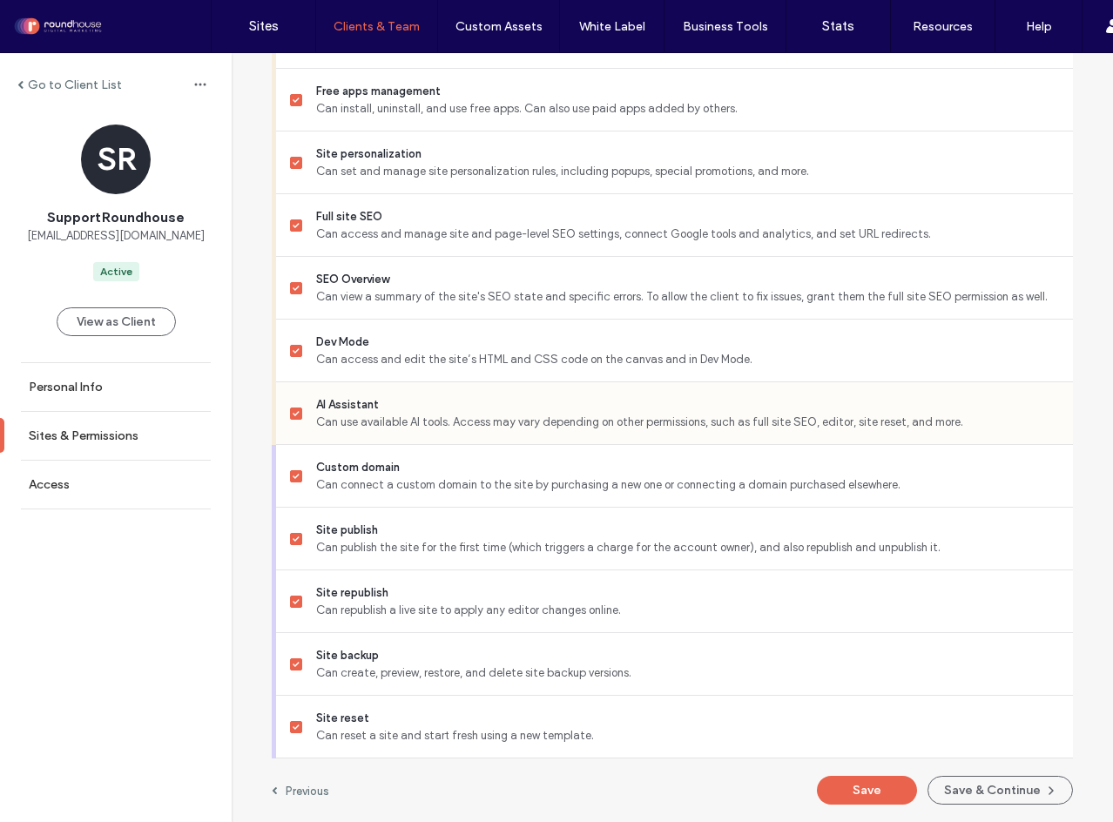
scroll to position [1490, 0]
click at [867, 789] on button "Save" at bounding box center [867, 790] width 100 height 29
click at [954, 794] on button "Save & Continue" at bounding box center [1000, 790] width 145 height 29
